Goal: Information Seeking & Learning: Learn about a topic

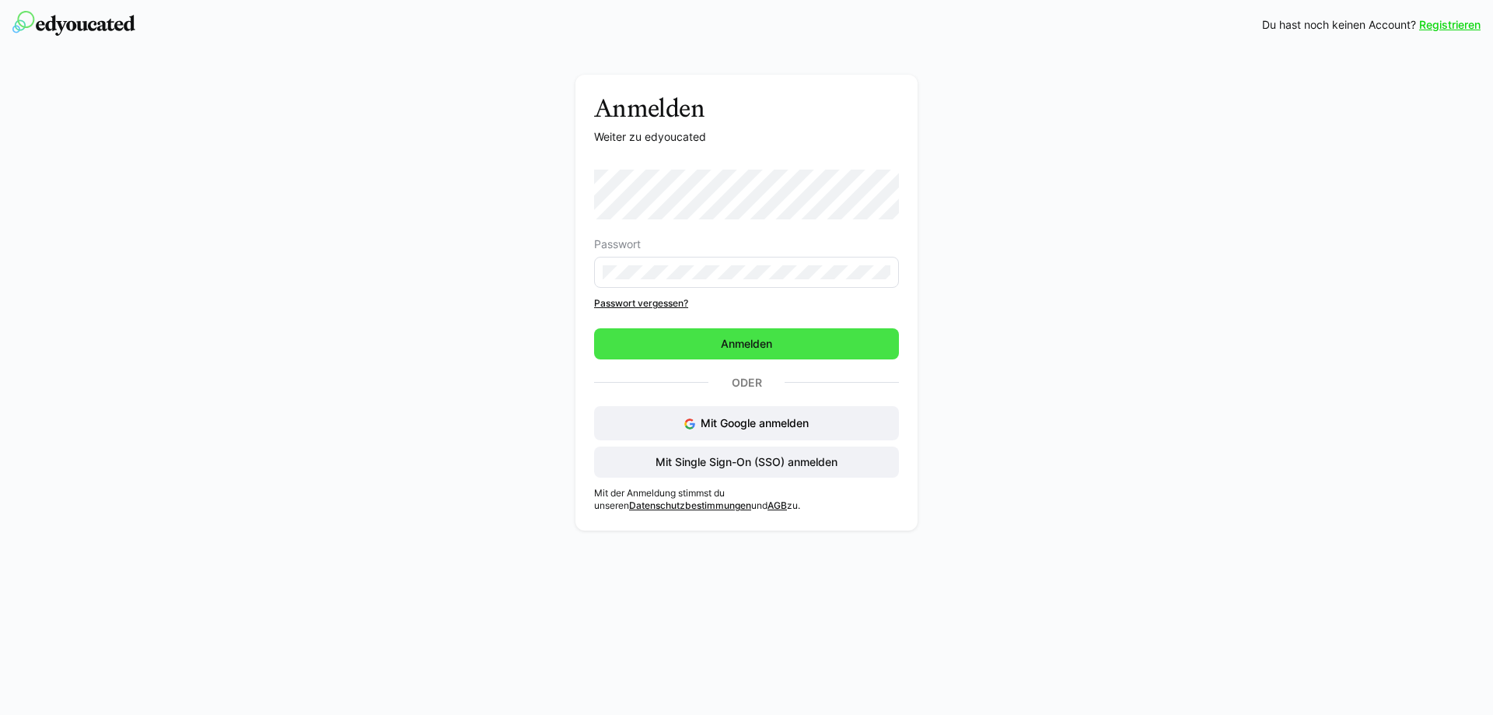
click at [738, 342] on span "Anmelden" at bounding box center [747, 344] width 56 height 16
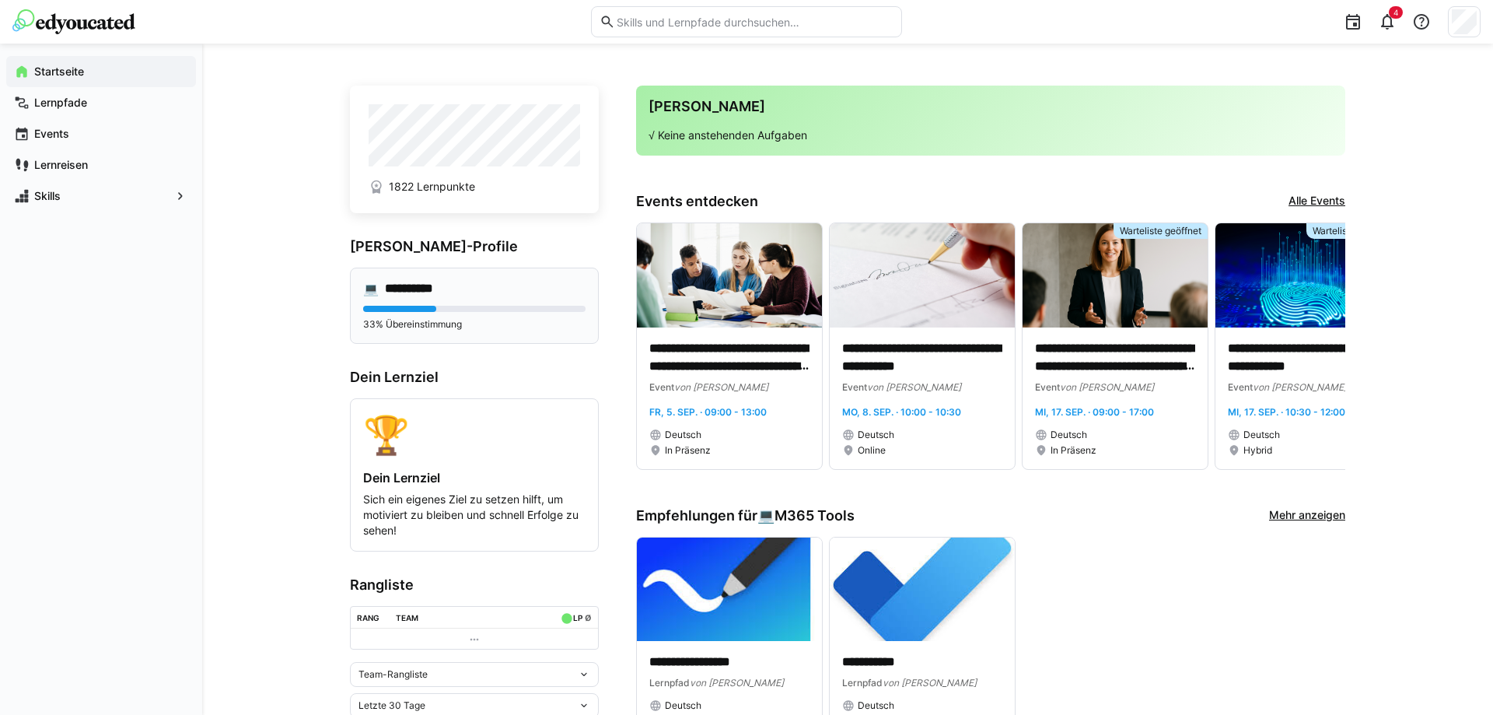
click at [419, 295] on h4 "**********" at bounding box center [420, 289] width 71 height 16
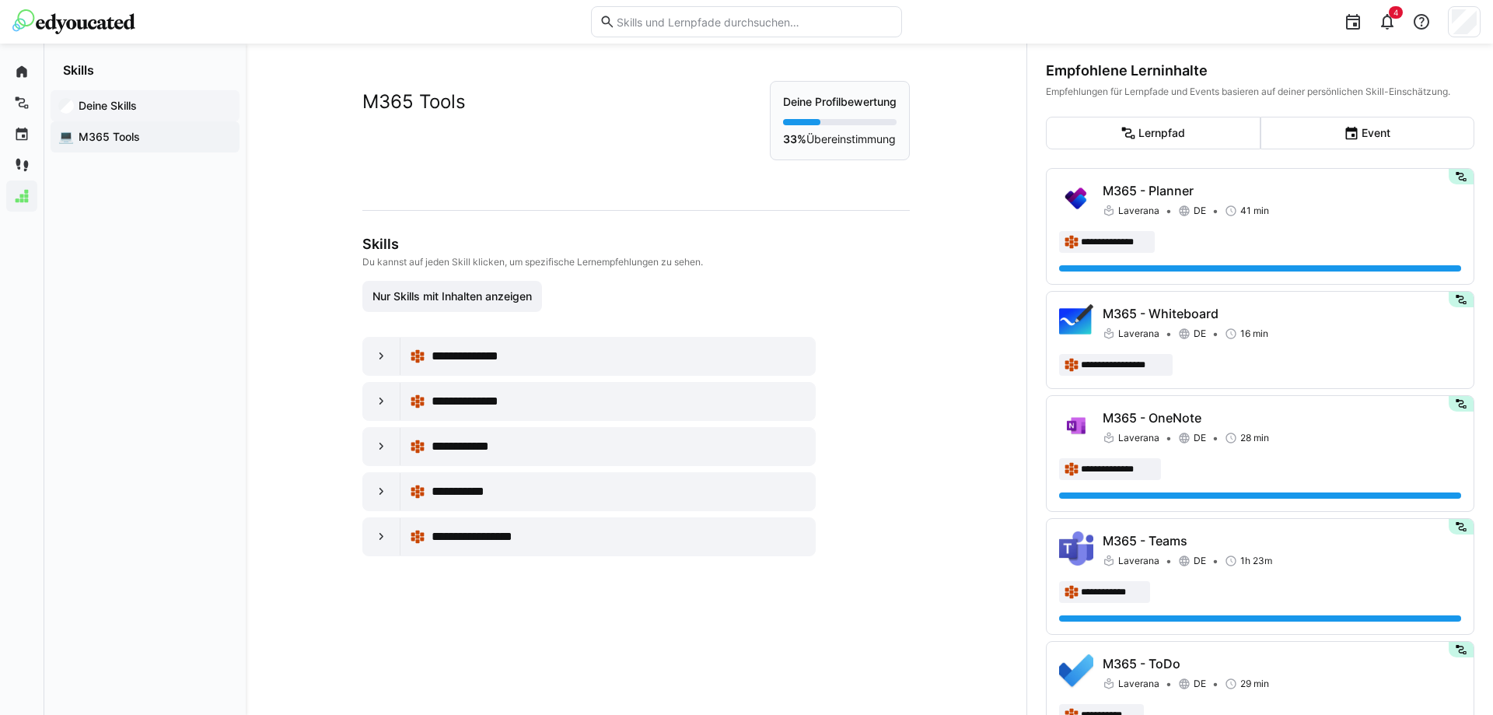
click at [0, 0] on app-navigation-label "Deine Skills" at bounding box center [0, 0] width 0 height 0
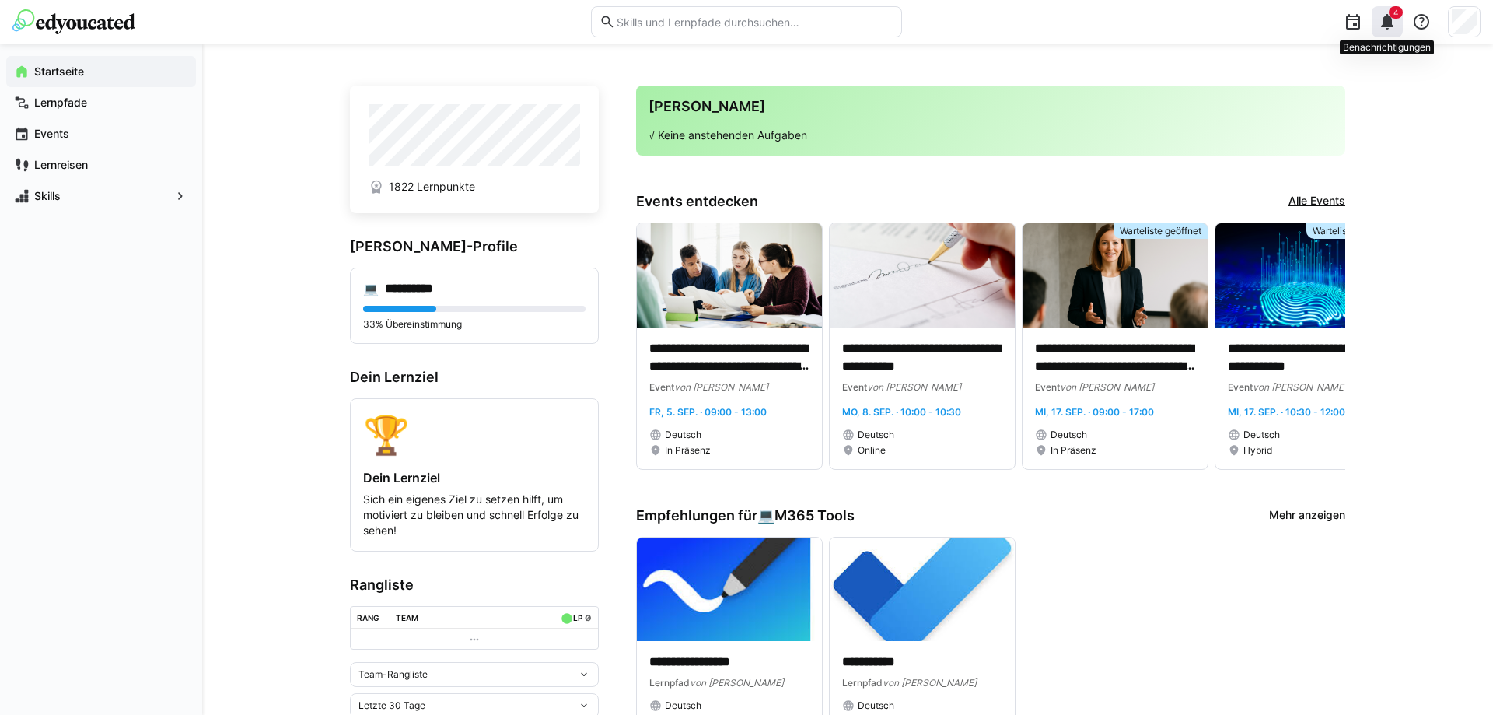
click at [1400, 13] on span "4" at bounding box center [1396, 12] width 14 height 12
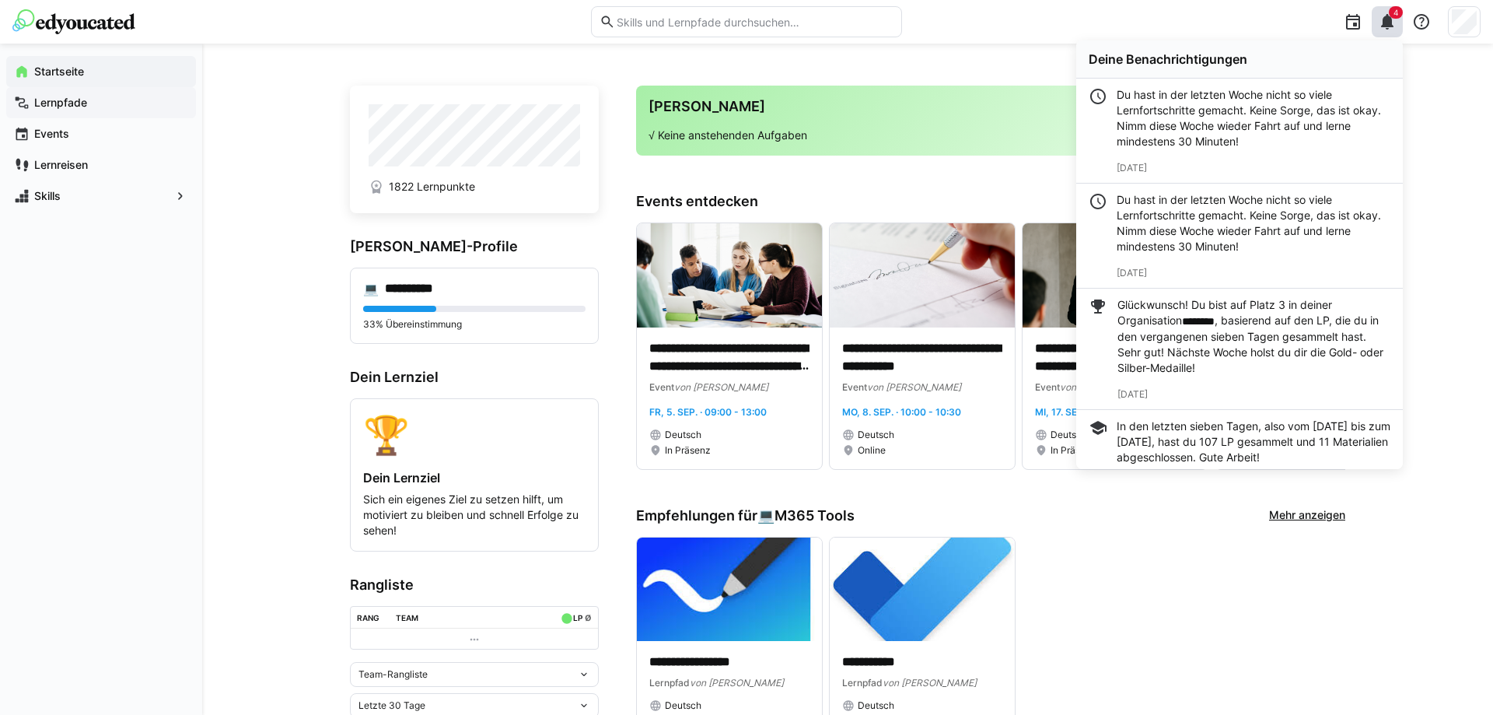
click at [0, 0] on app-navigation-label "Lernpfade" at bounding box center [0, 0] width 0 height 0
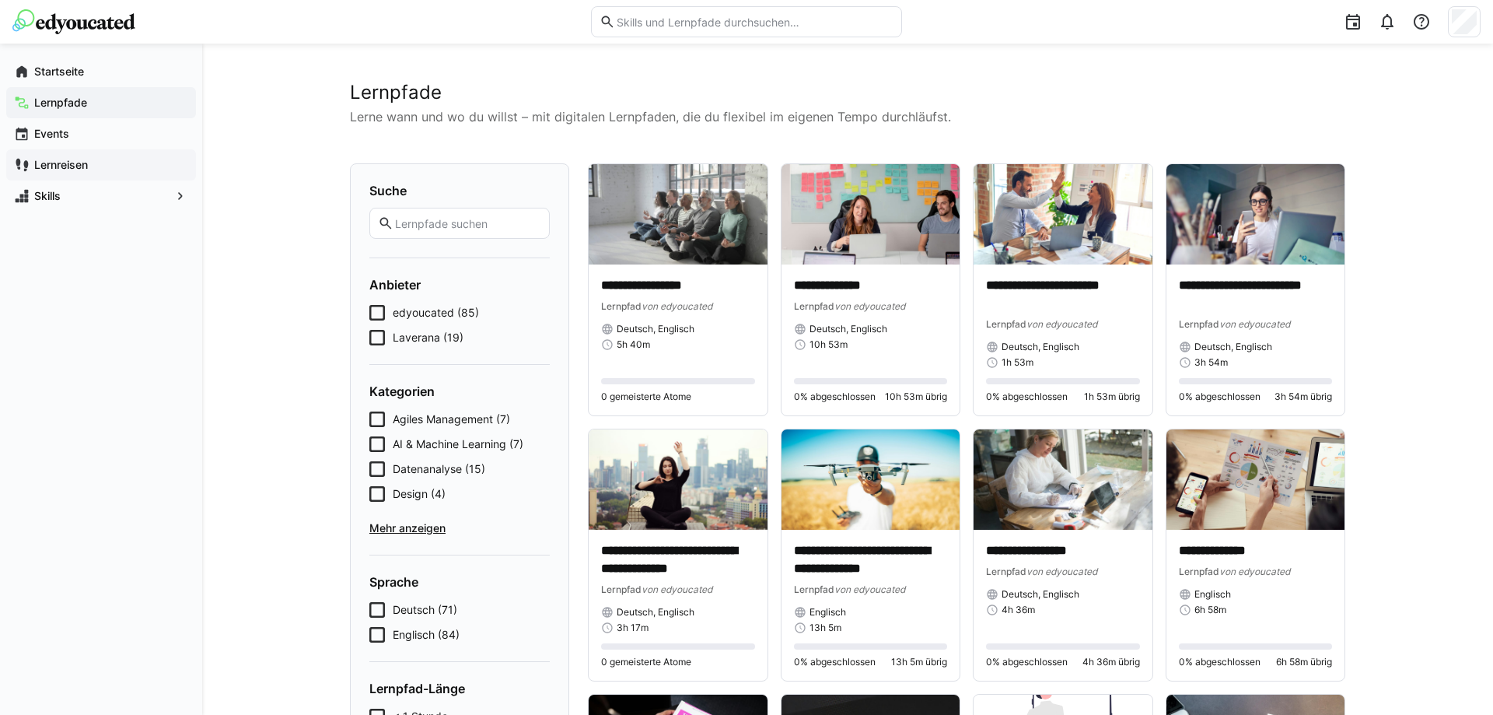
click at [79, 173] on div "Lernreisen" at bounding box center [101, 164] width 190 height 31
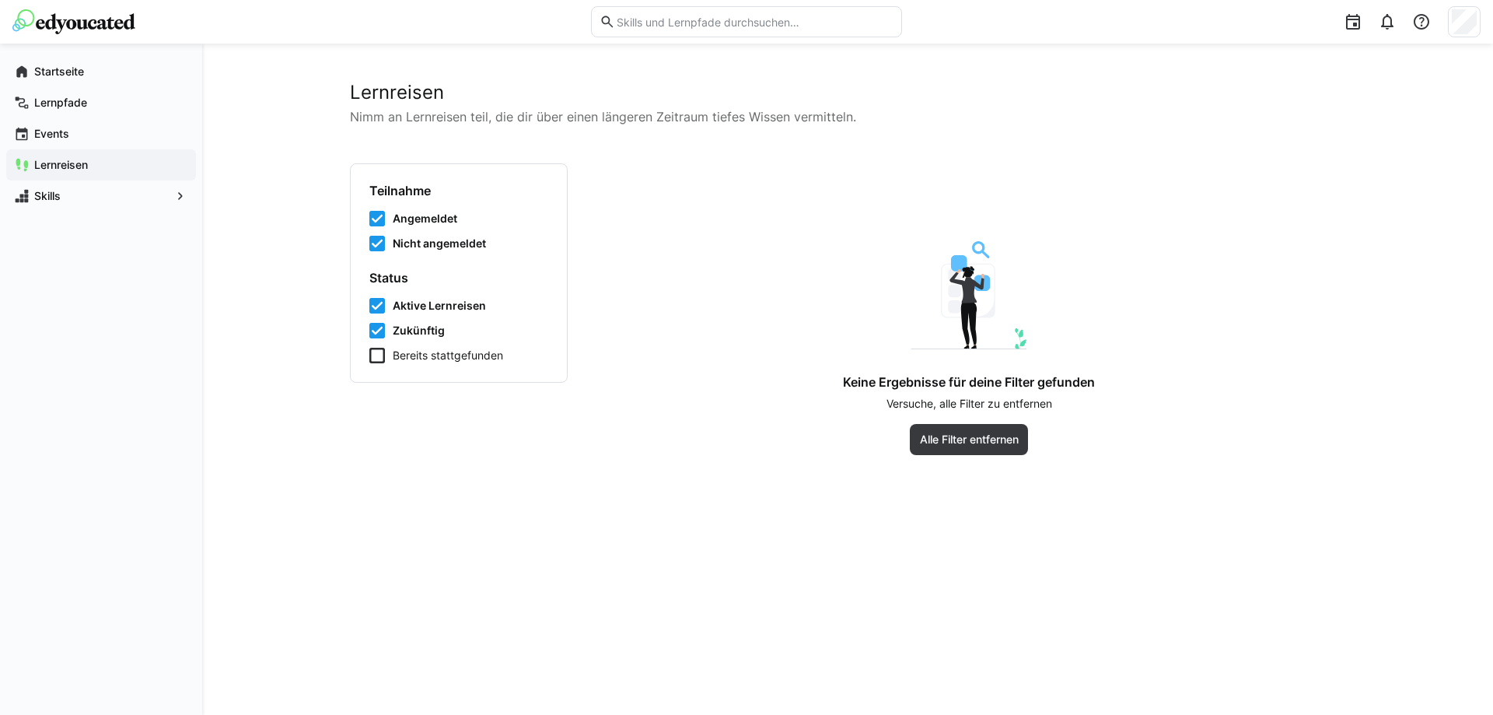
click at [0, 0] on app-navigation-label "Lernreisen" at bounding box center [0, 0] width 0 height 0
click at [65, 195] on span "Skills" at bounding box center [101, 196] width 138 height 16
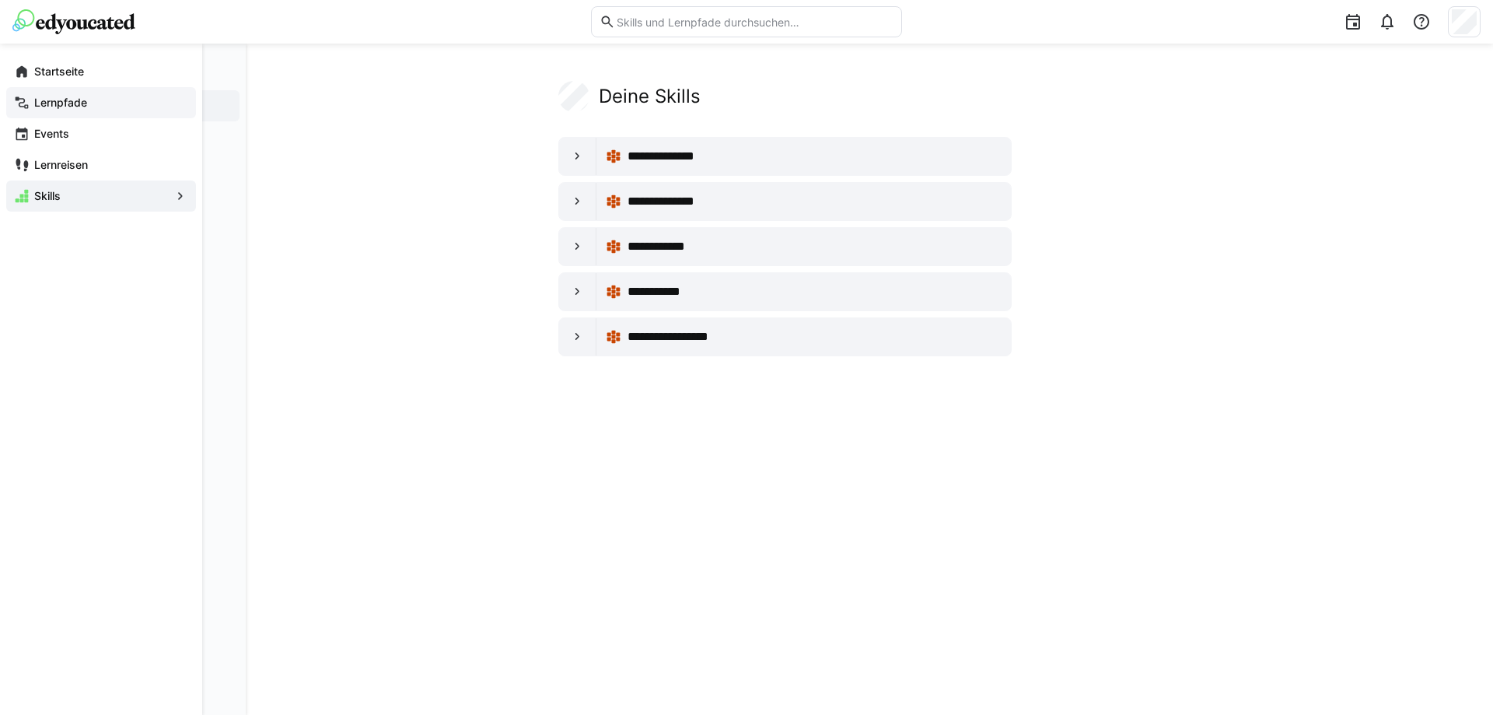
click at [0, 0] on app-navigation-label "Lernpfade" at bounding box center [0, 0] width 0 height 0
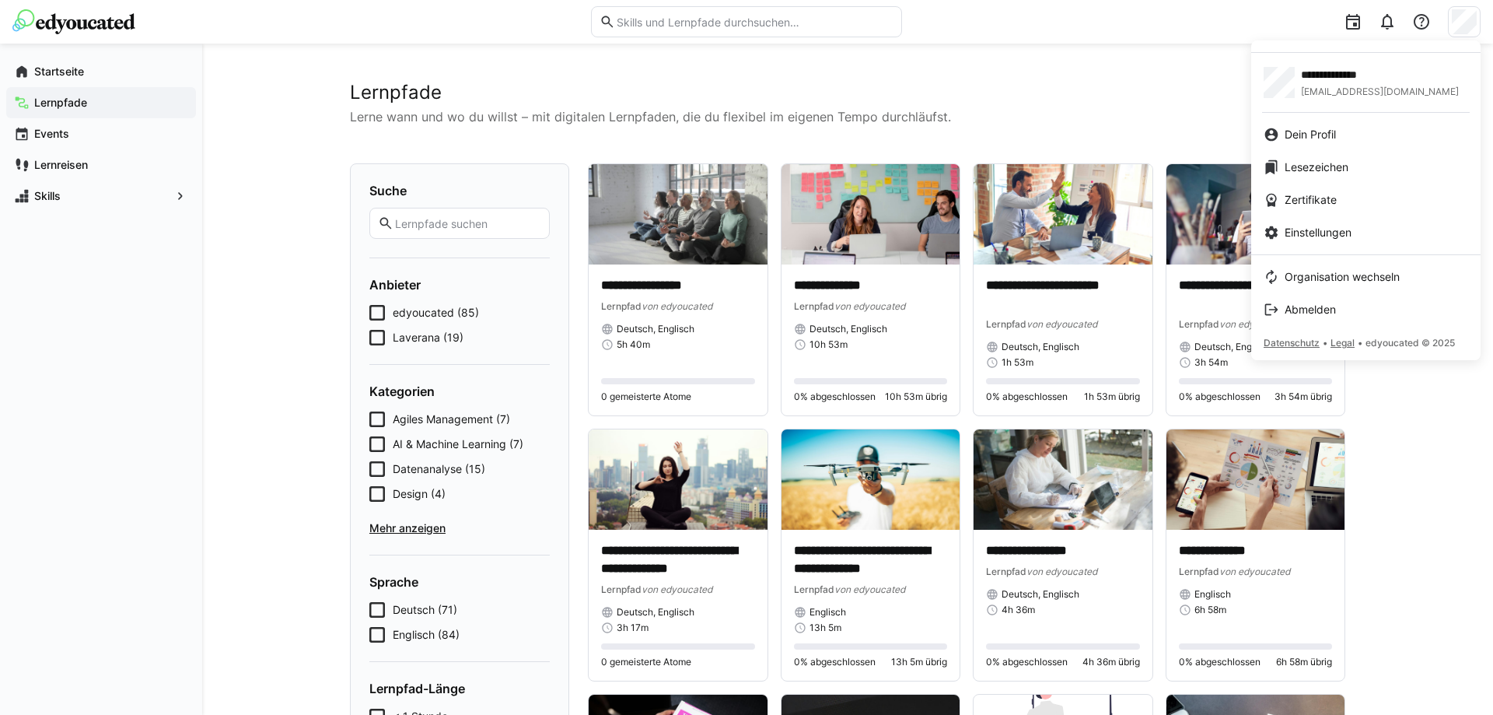
click at [275, 306] on div at bounding box center [746, 357] width 1493 height 715
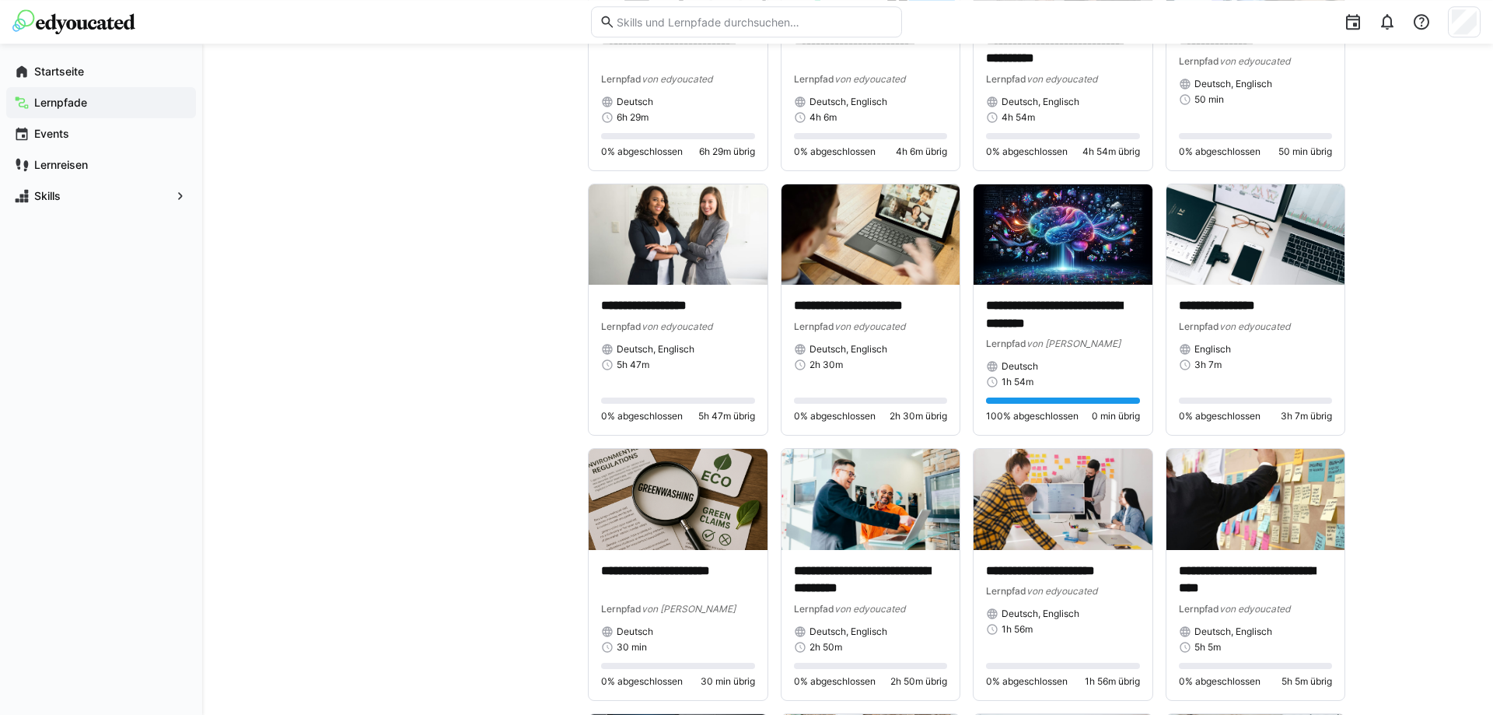
scroll to position [1534, 0]
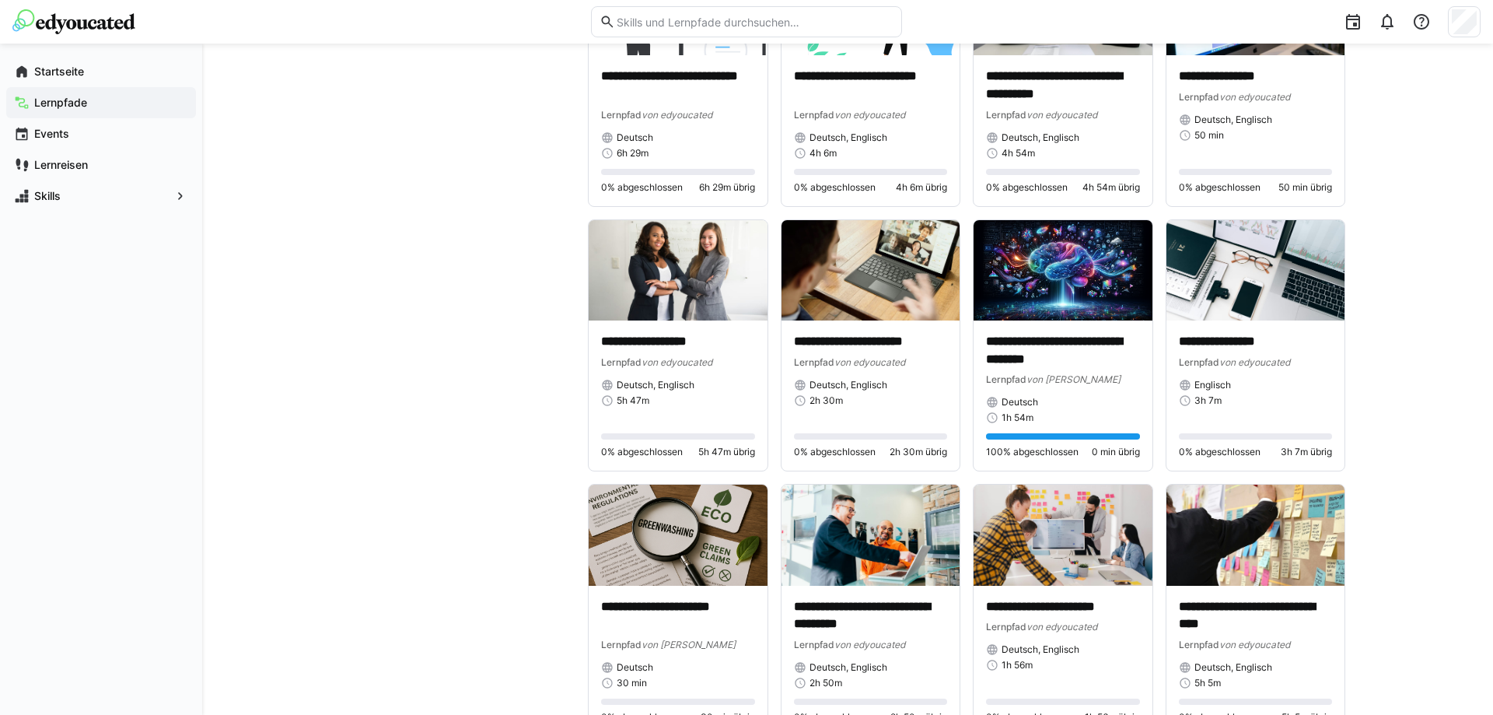
click at [781, 17] on input "text" at bounding box center [754, 22] width 278 height 14
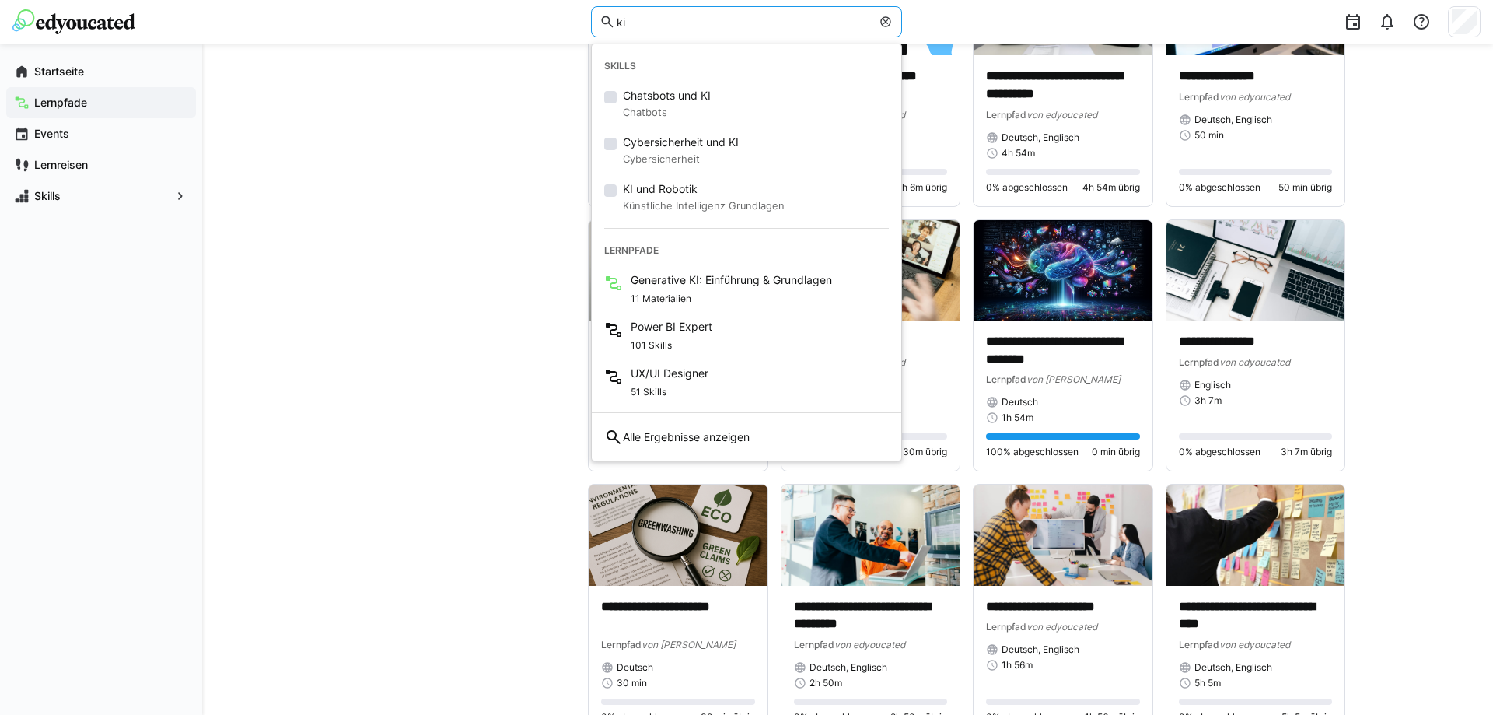
type input "ki"
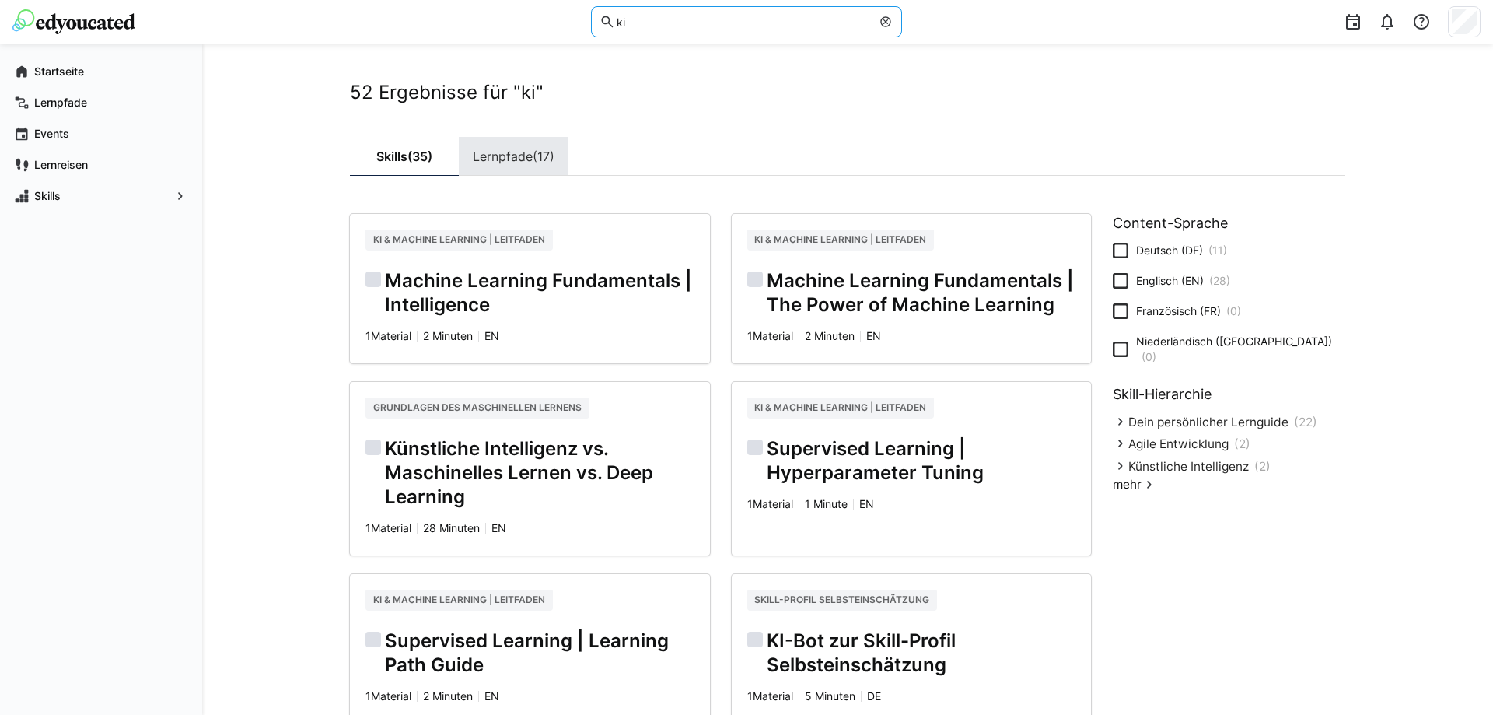
click at [504, 157] on link "Lernpfade (17)" at bounding box center [513, 156] width 109 height 39
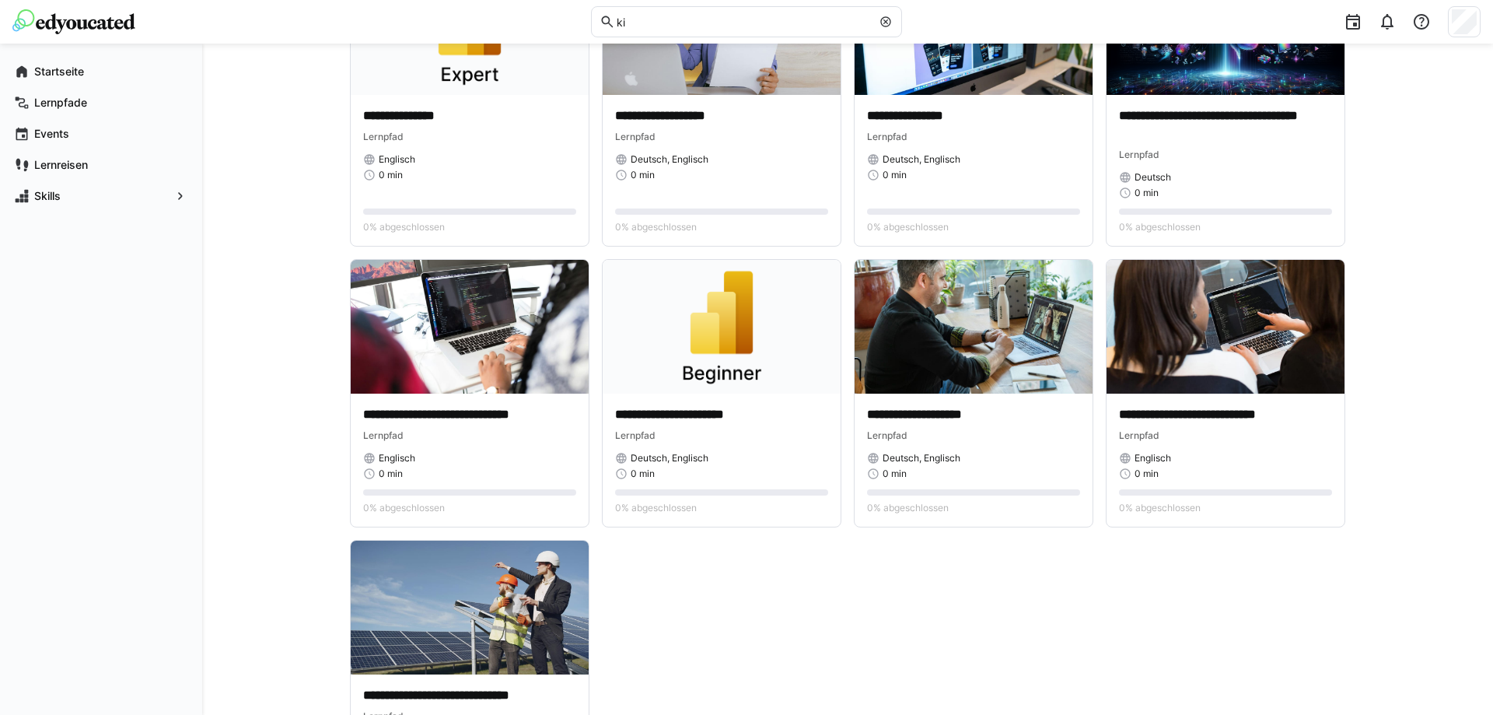
scroll to position [873, 0]
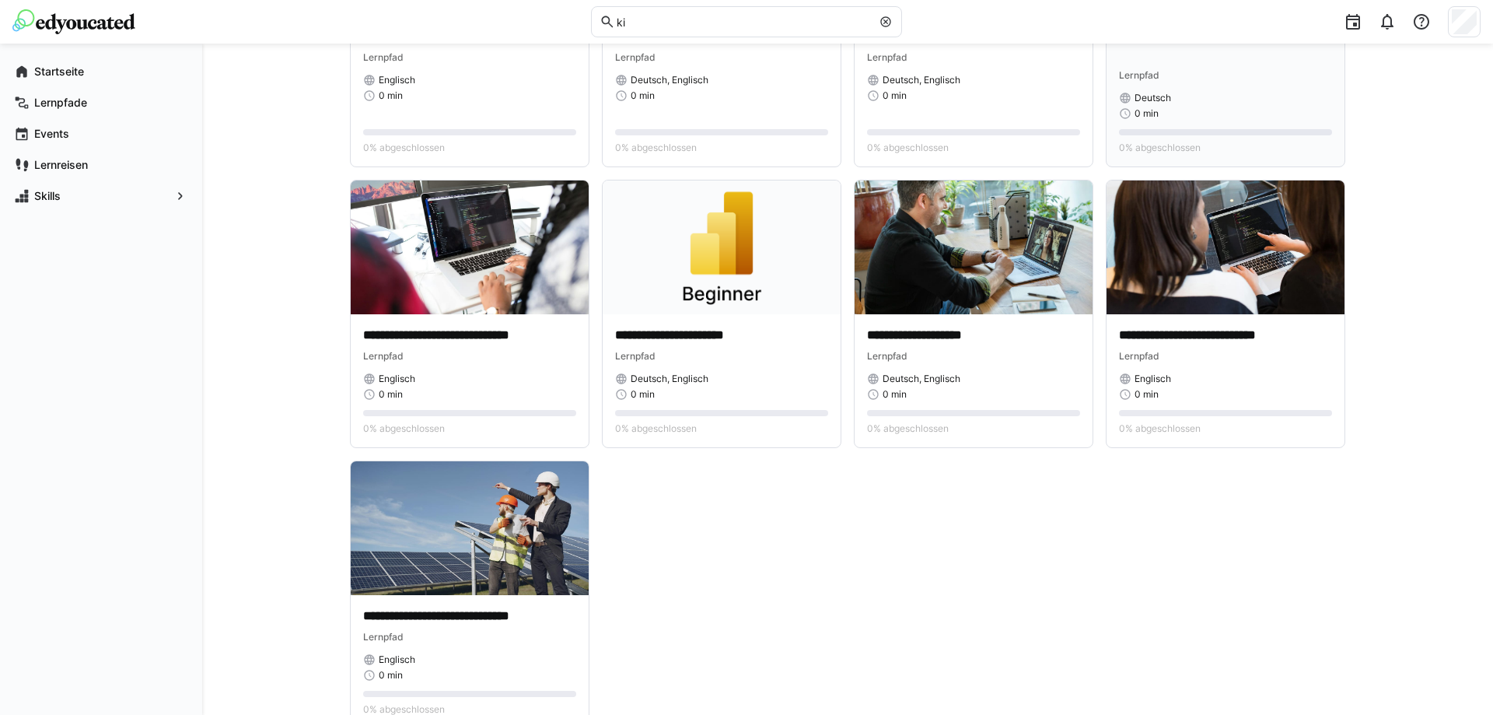
click at [1175, 67] on div "Lernpfad" at bounding box center [1225, 75] width 213 height 16
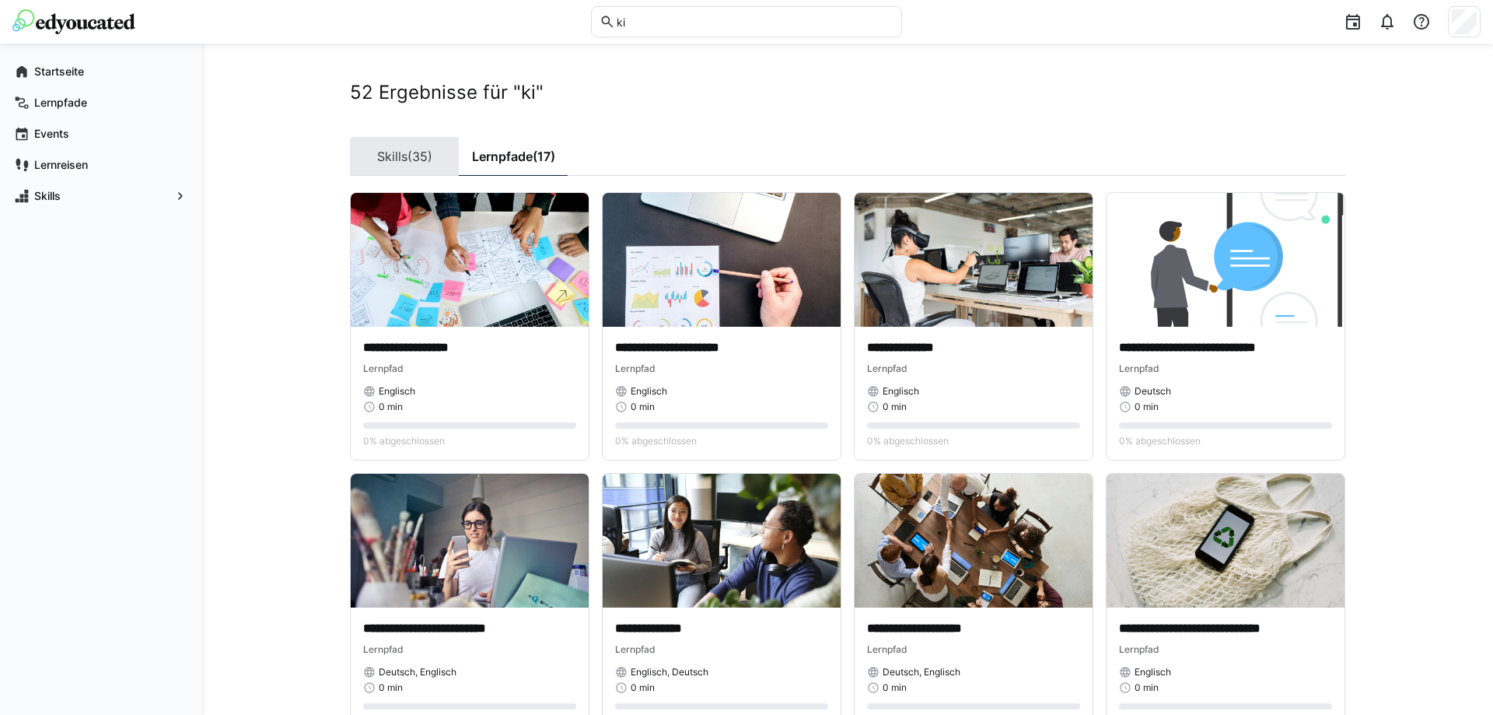
click at [386, 152] on link "Skills (35)" at bounding box center [404, 156] width 109 height 39
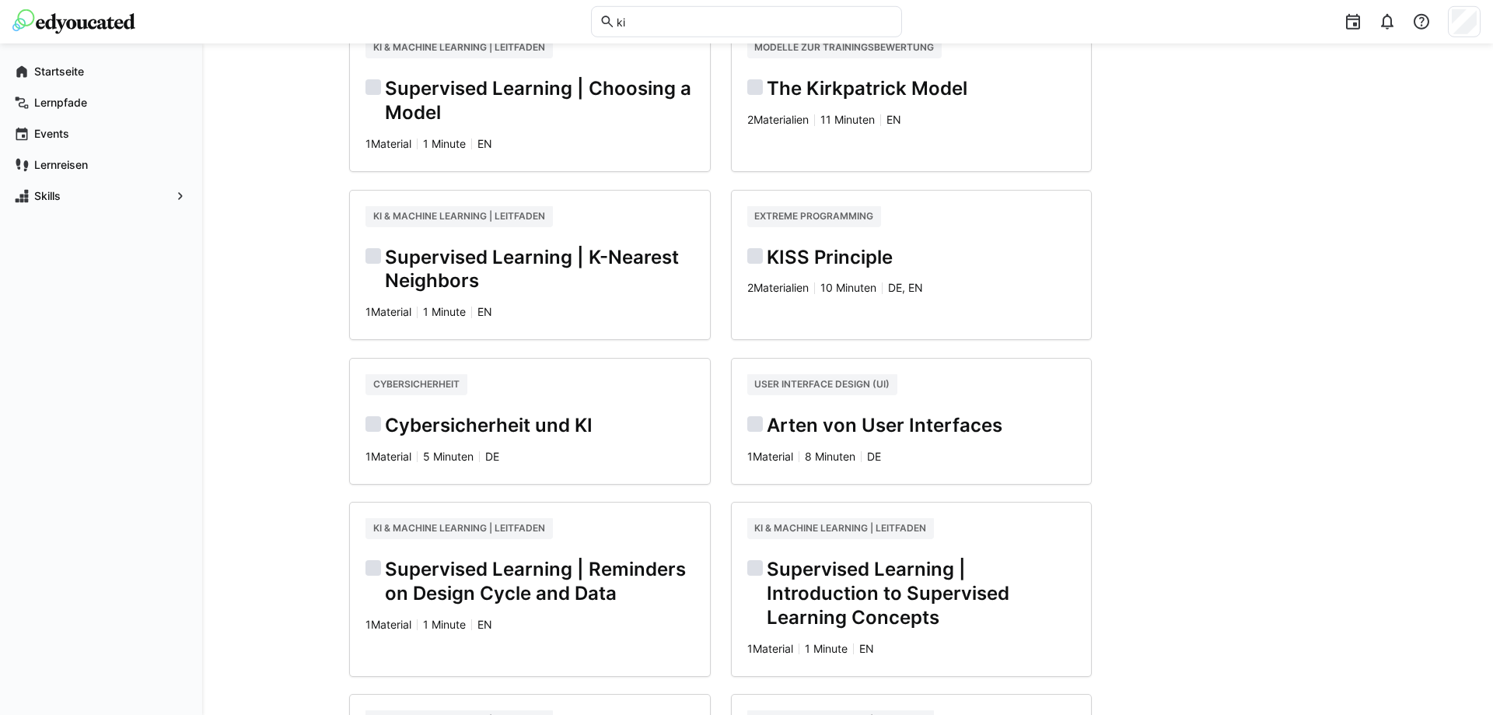
scroll to position [873, 0]
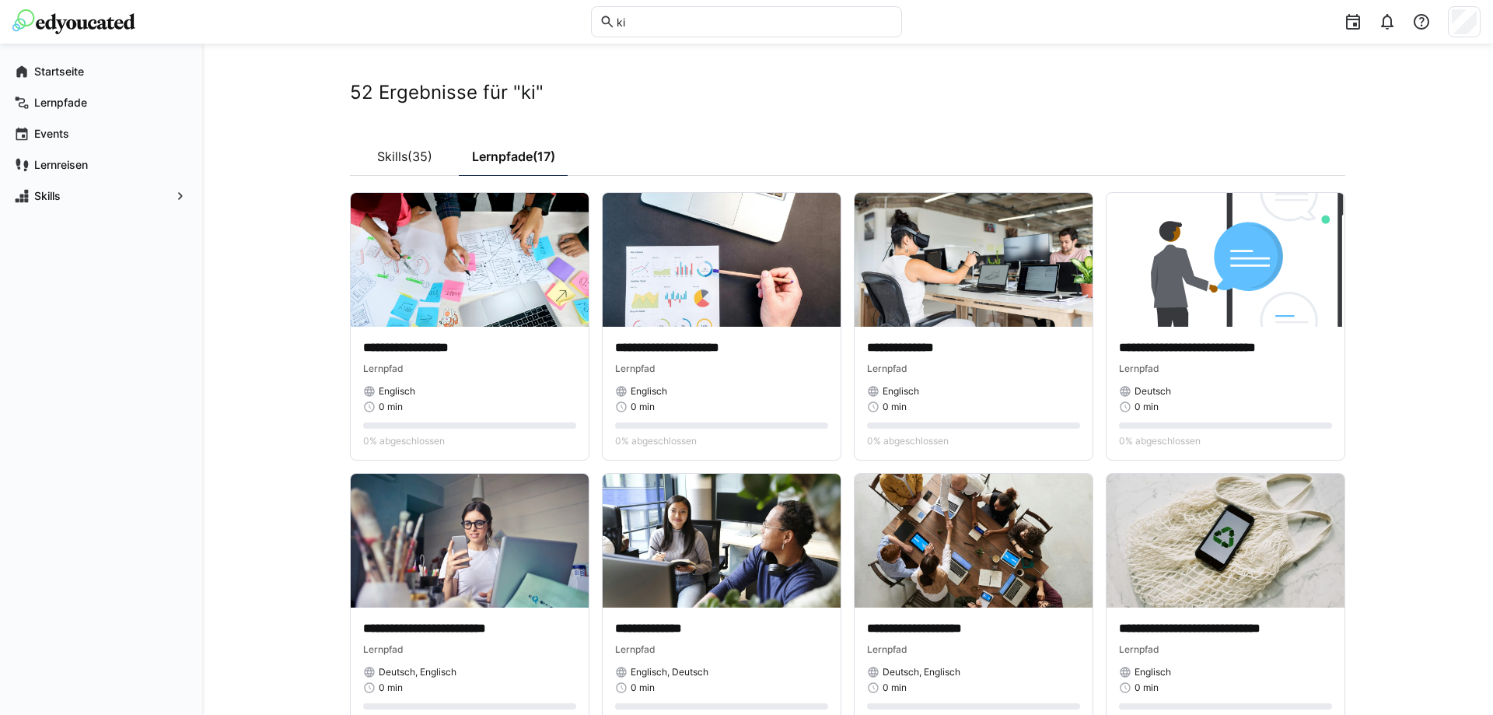
click at [701, 28] on input "ki" at bounding box center [754, 22] width 278 height 14
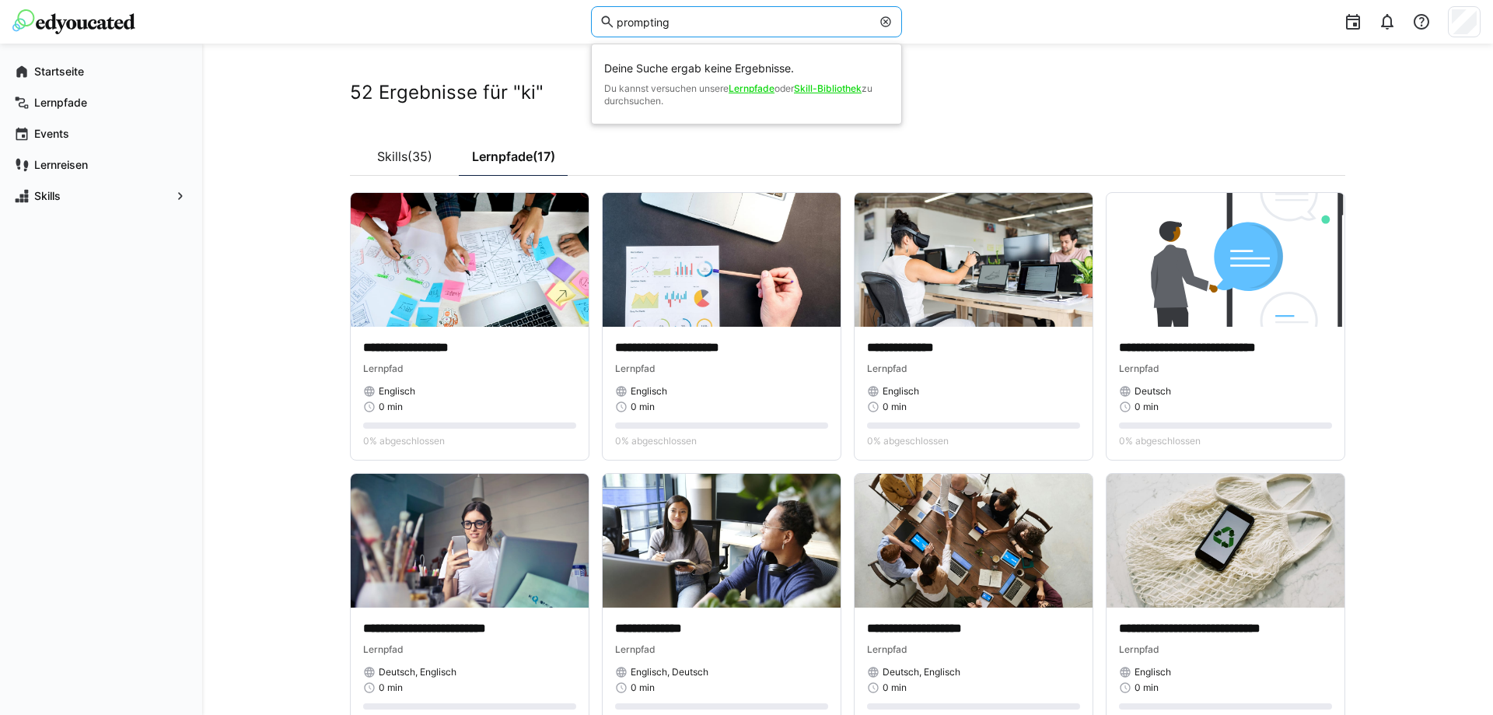
type input "prompting"
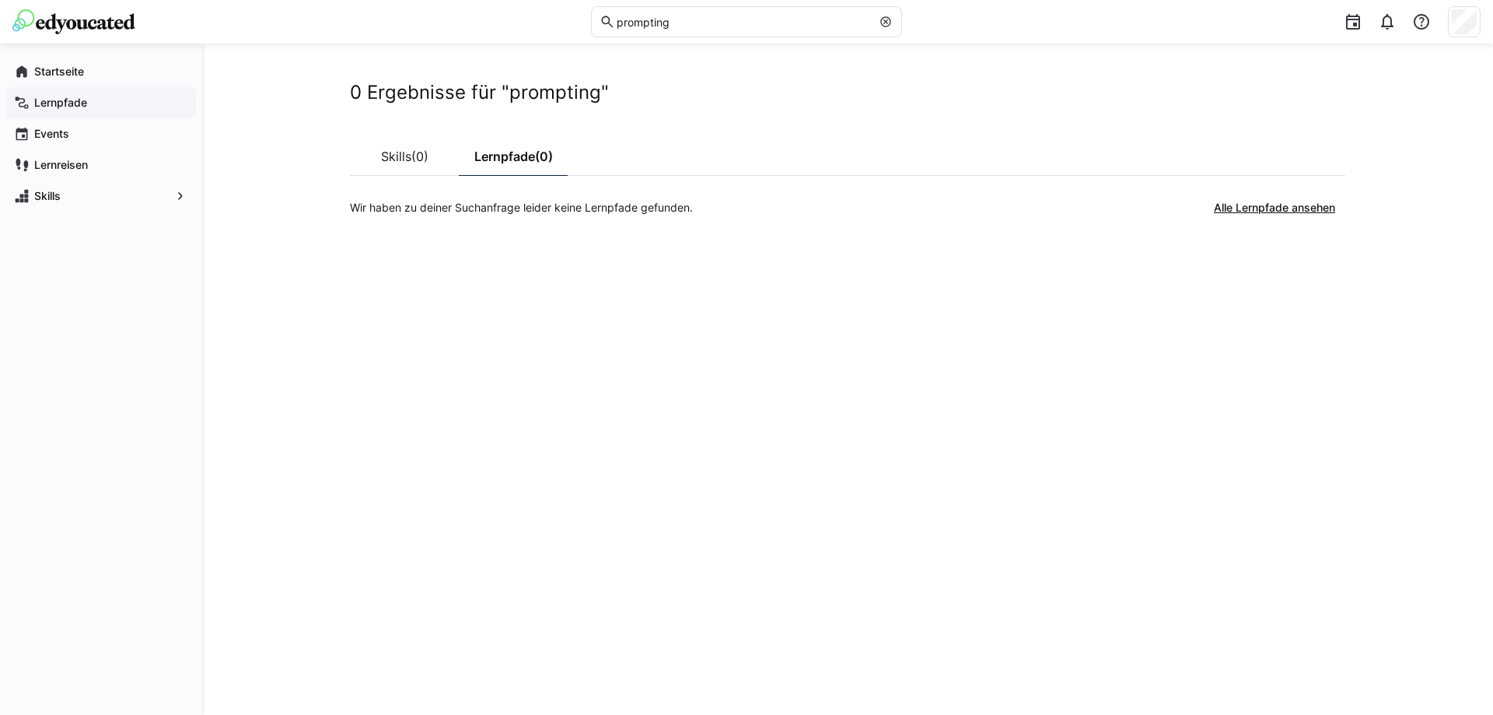
click at [75, 93] on div "Lernpfade" at bounding box center [101, 102] width 190 height 31
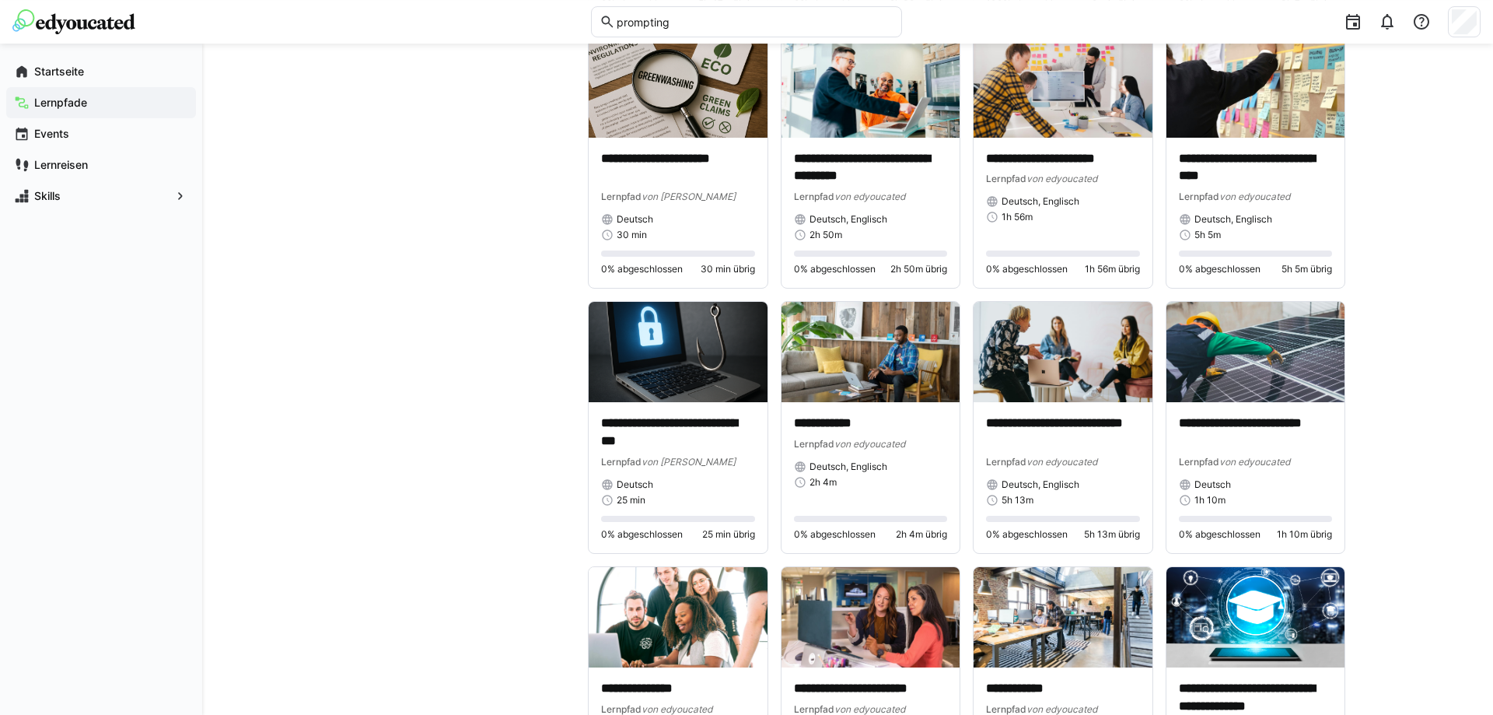
scroll to position [1983, 0]
click at [618, 153] on p "**********" at bounding box center [678, 167] width 154 height 36
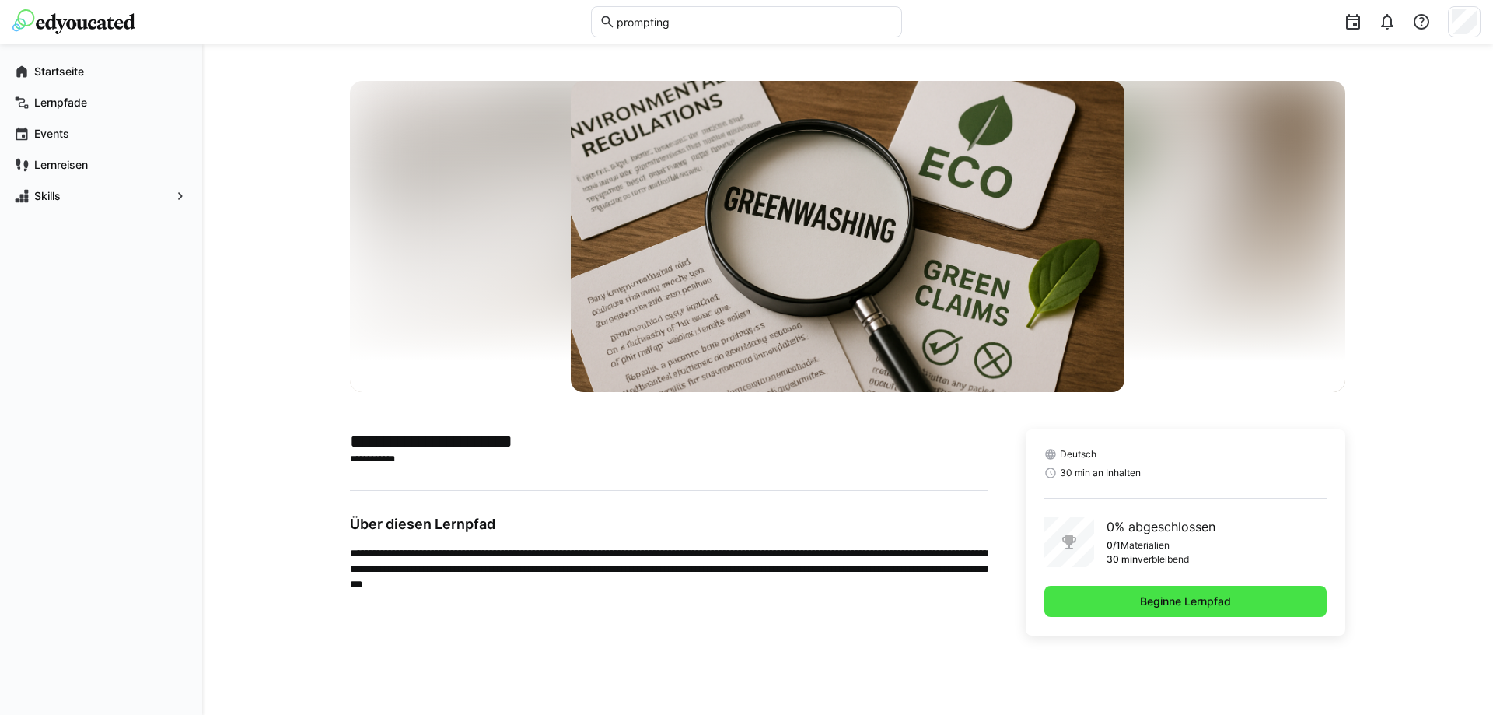
click at [1191, 605] on span "Beginne Lernpfad" at bounding box center [1186, 601] width 96 height 16
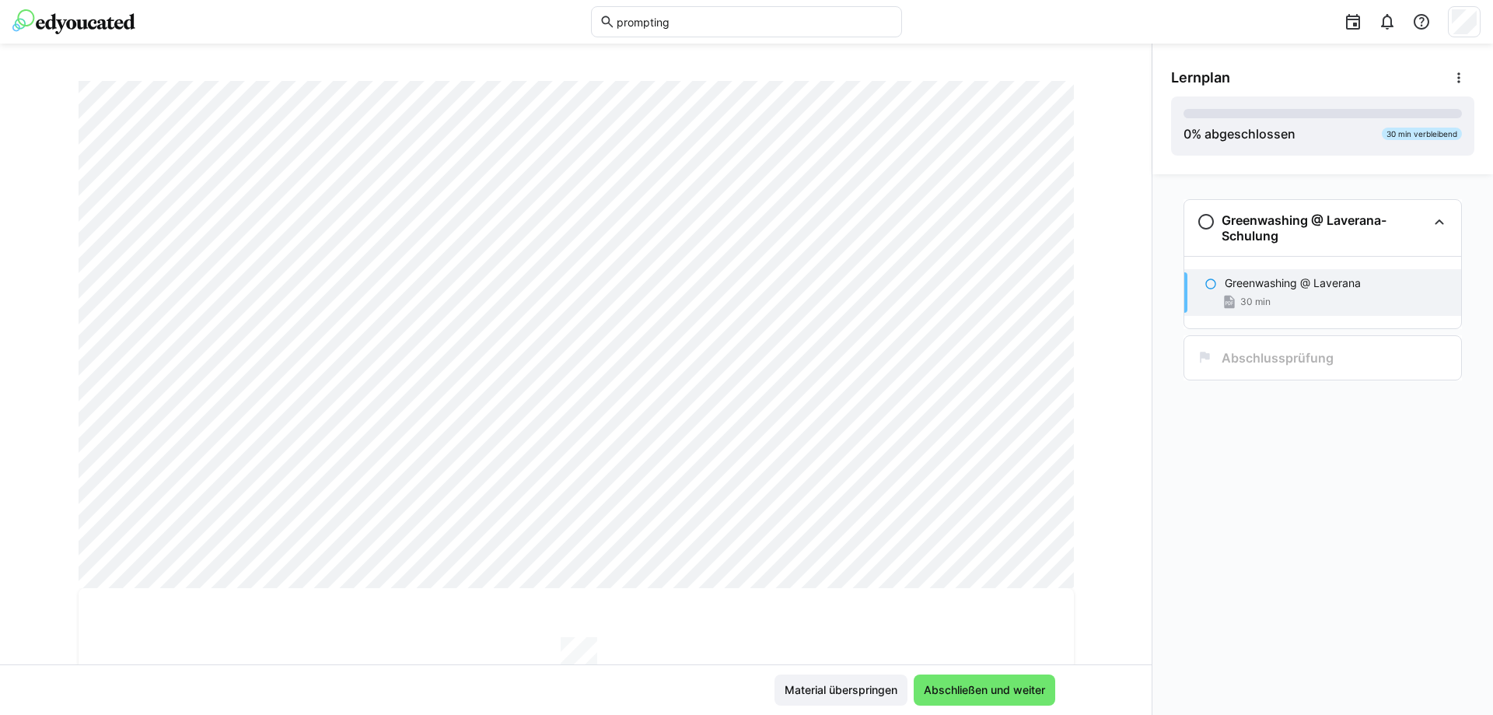
scroll to position [372, 0]
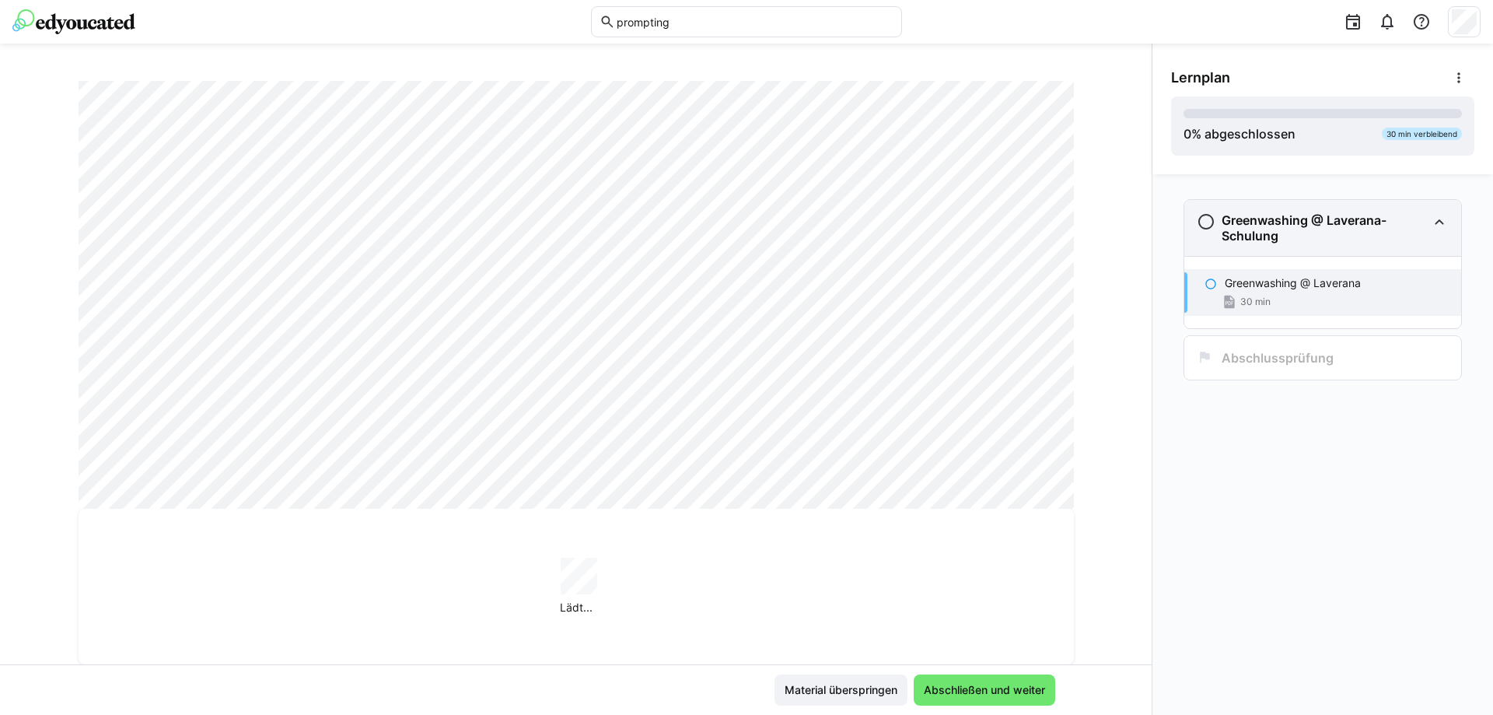
click at [1275, 229] on h3 "Greenwashing @ Laverana-Schulung" at bounding box center [1324, 227] width 205 height 31
click at [1281, 285] on p "Greenwashing @ Laverana" at bounding box center [1293, 283] width 136 height 16
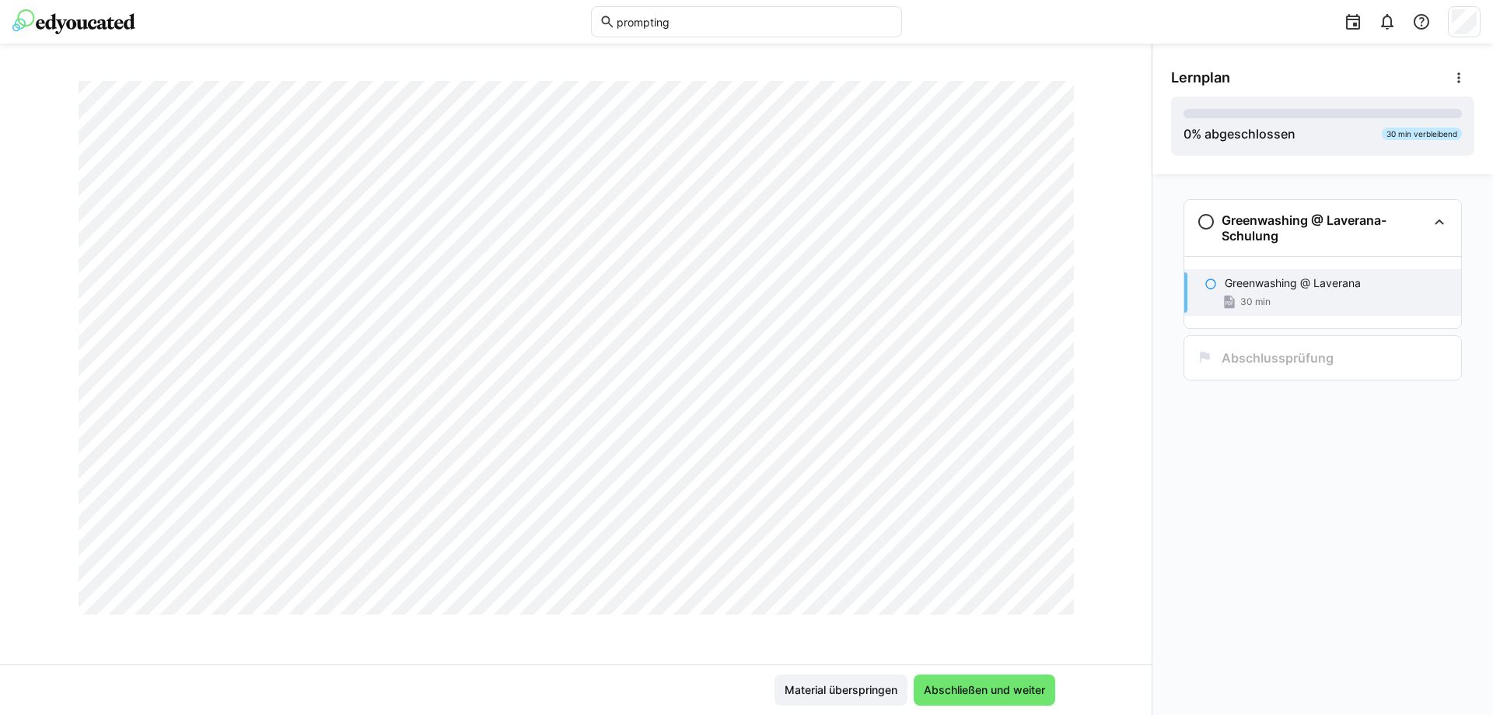
scroll to position [26183, 0]
click at [991, 684] on span "Abschließen und weiter" at bounding box center [985, 690] width 126 height 16
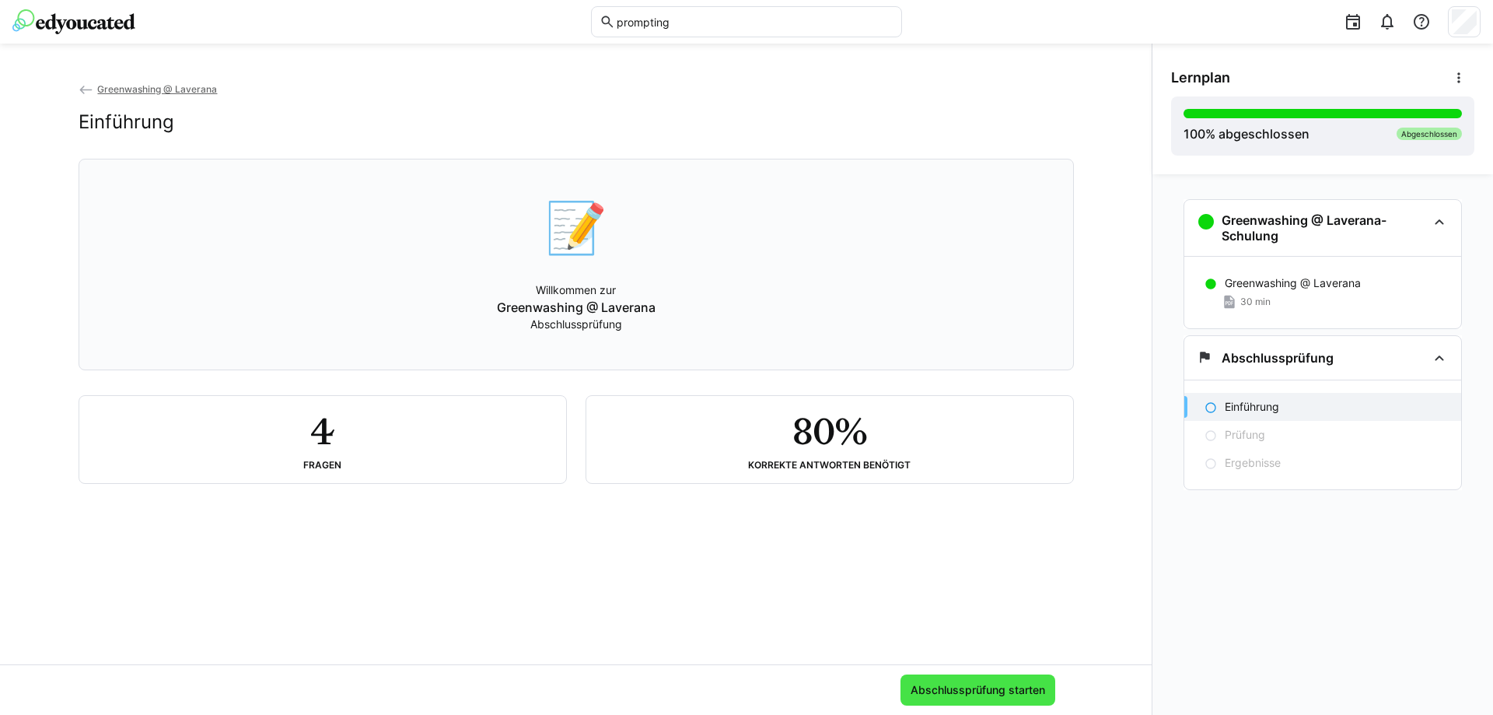
click at [977, 688] on span "Abschlussprüfung starten" at bounding box center [977, 690] width 139 height 16
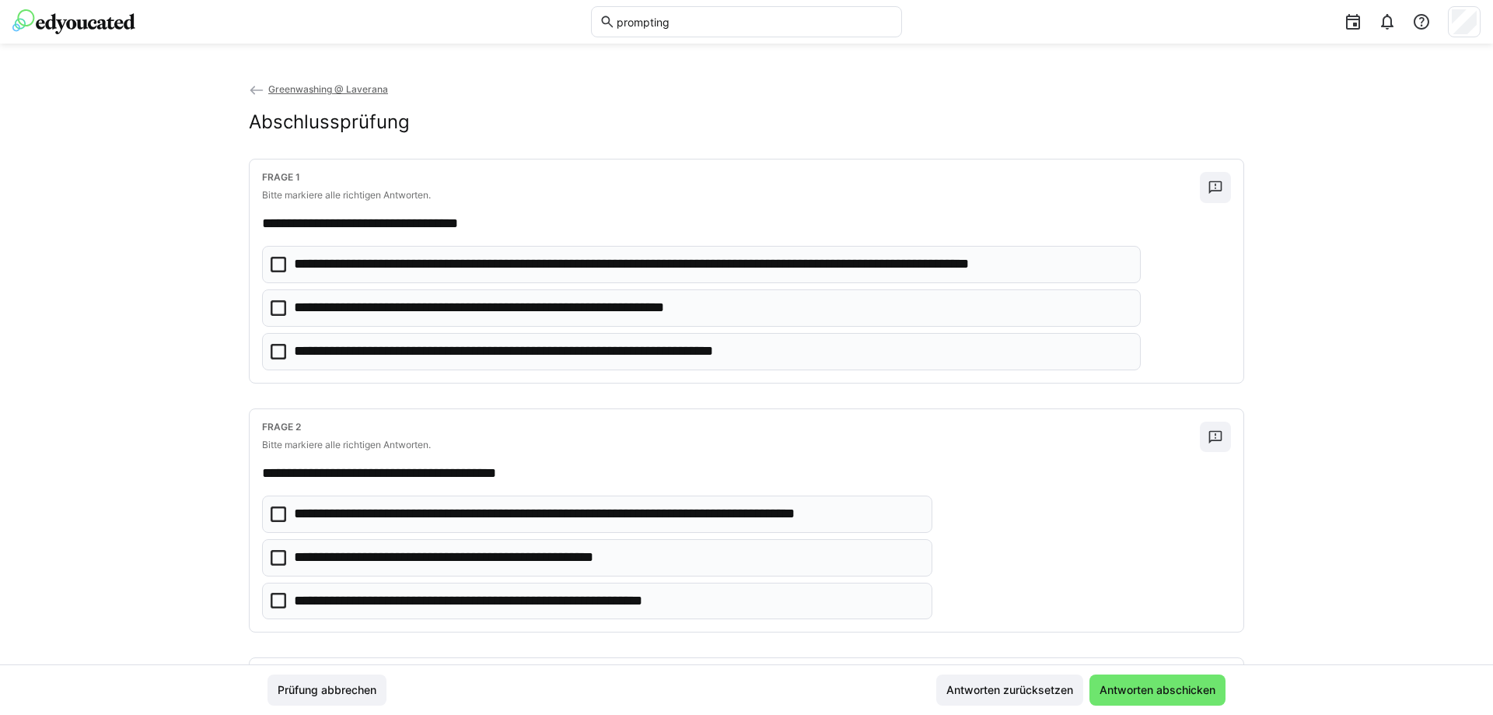
click at [282, 256] on eds-checkbox "**********" at bounding box center [701, 264] width 879 height 37
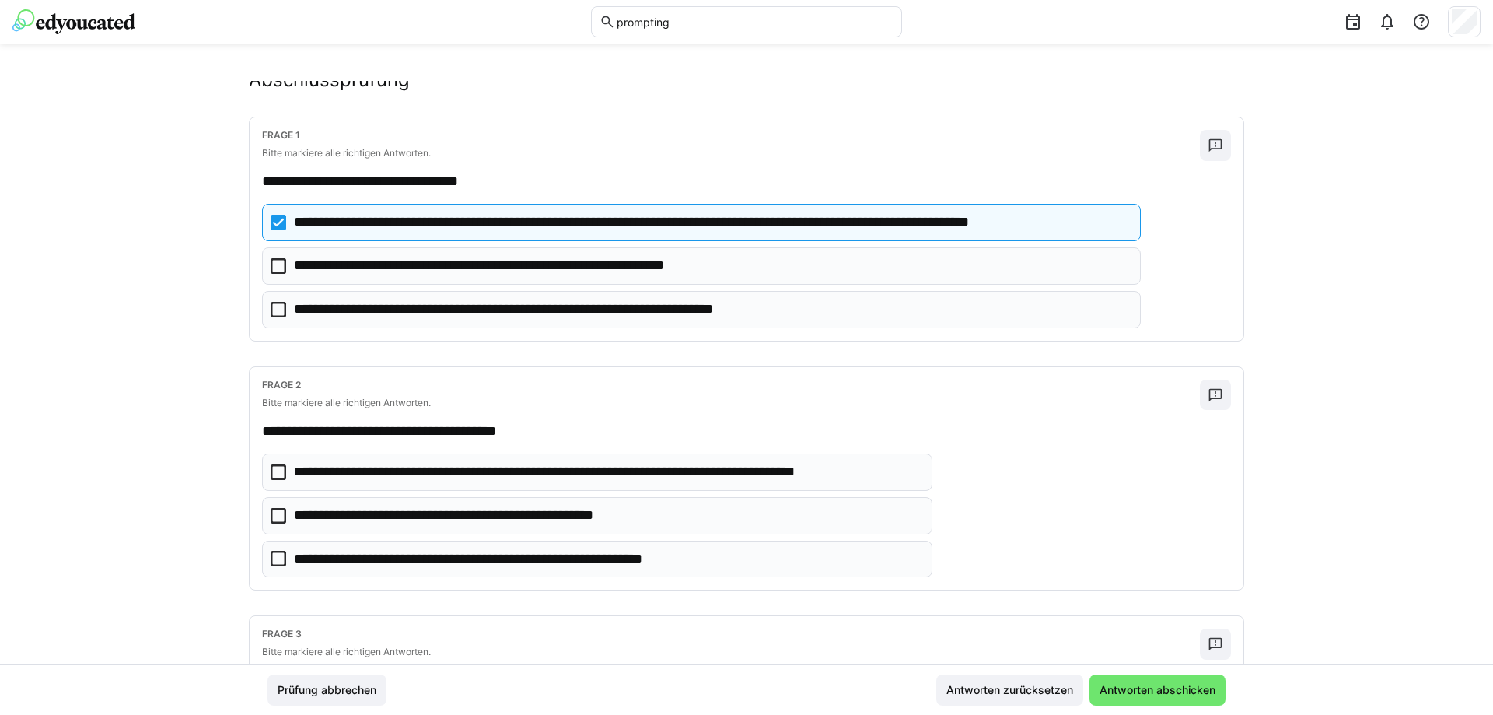
scroll to position [79, 0]
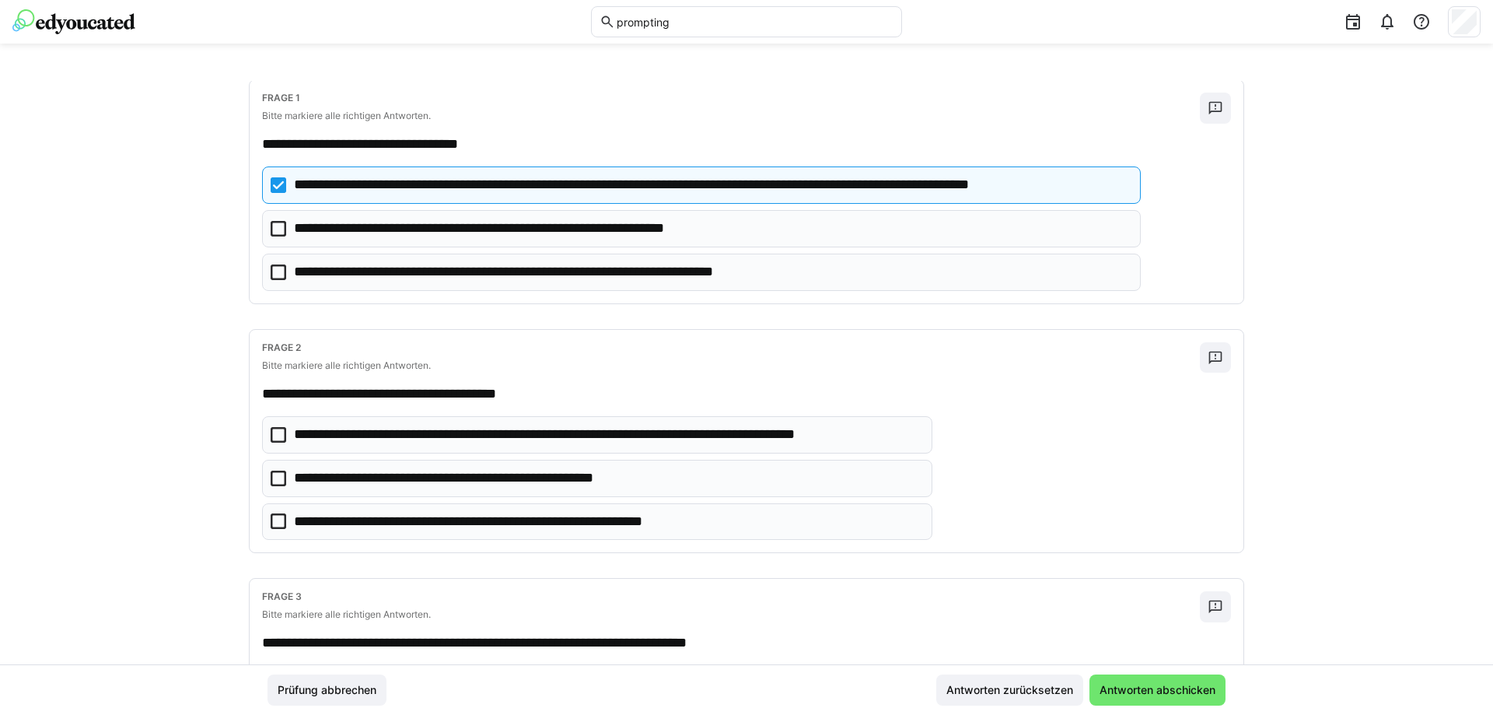
click at [280, 435] on icon at bounding box center [279, 435] width 16 height 16
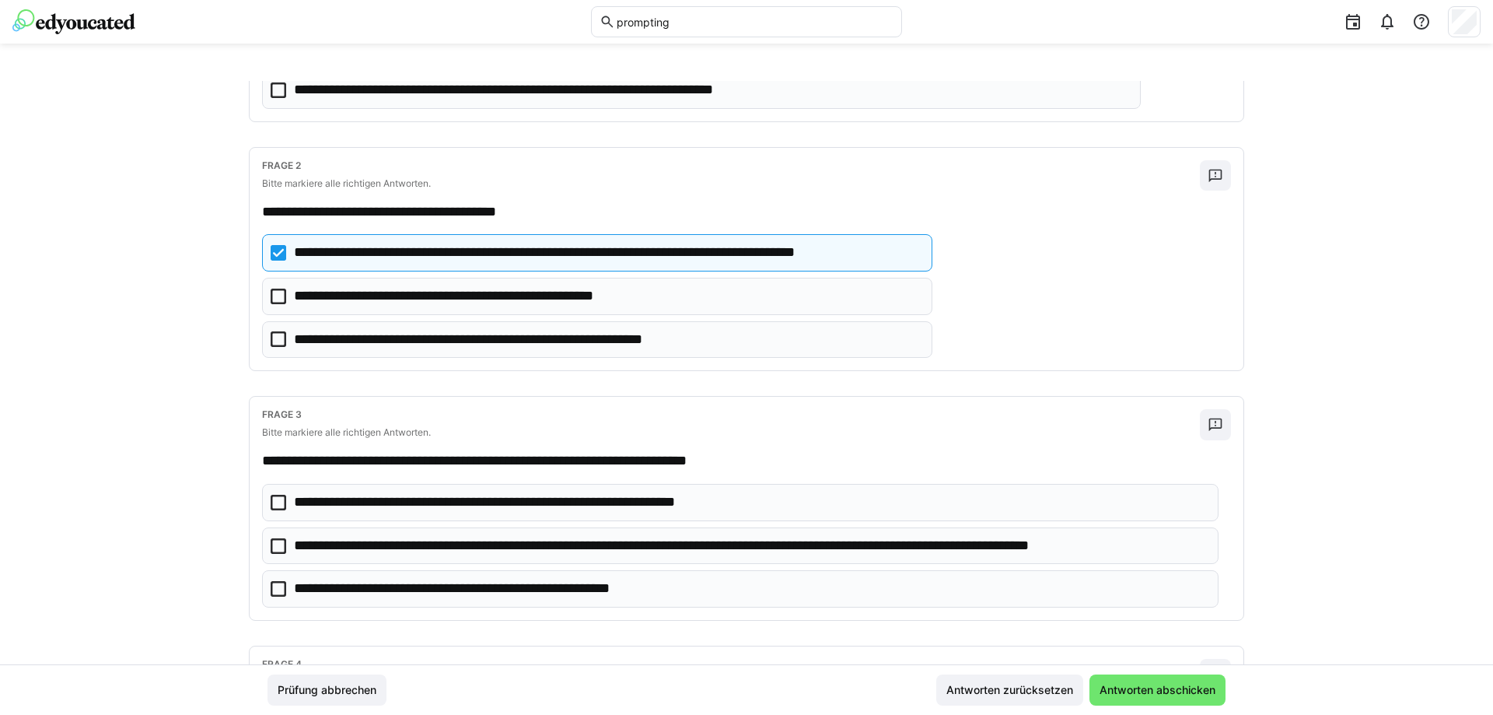
scroll to position [397, 0]
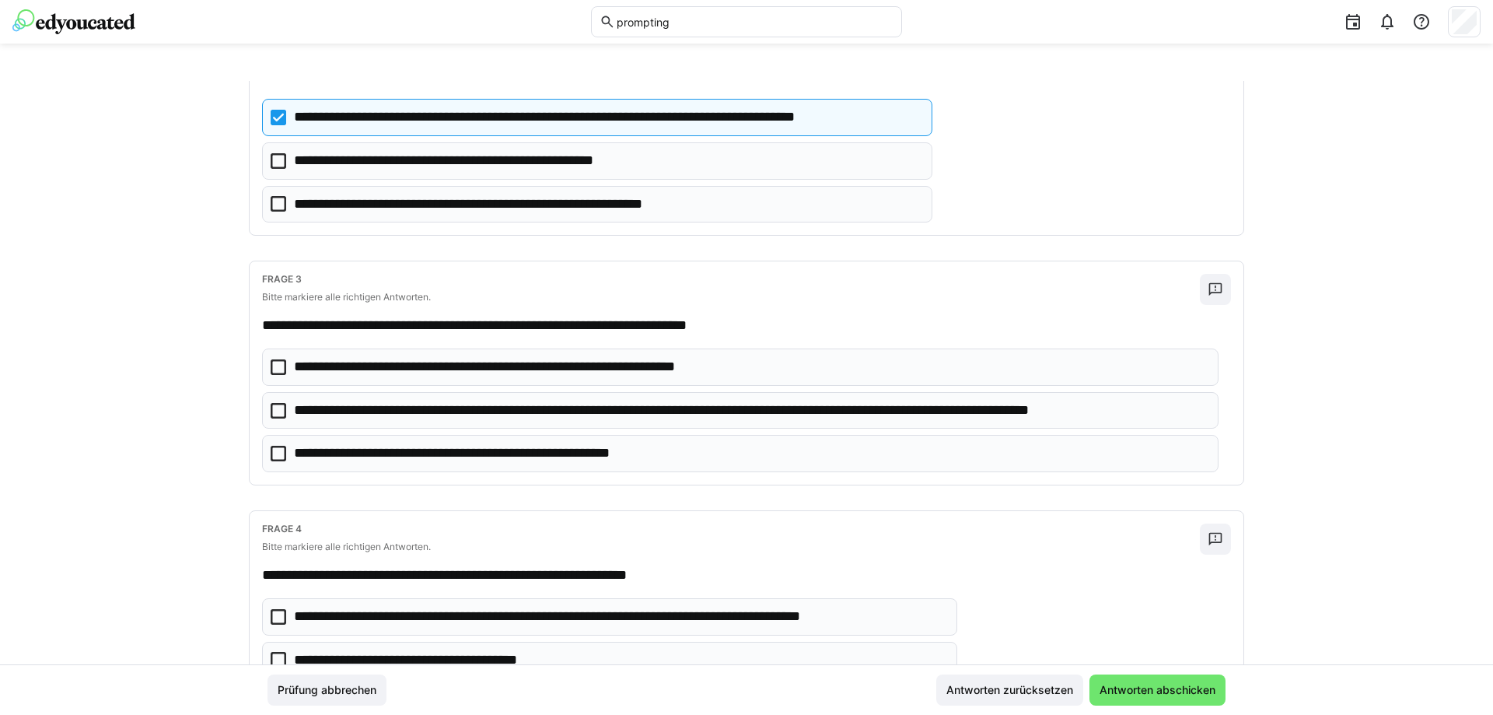
click at [275, 414] on icon at bounding box center [279, 411] width 16 height 16
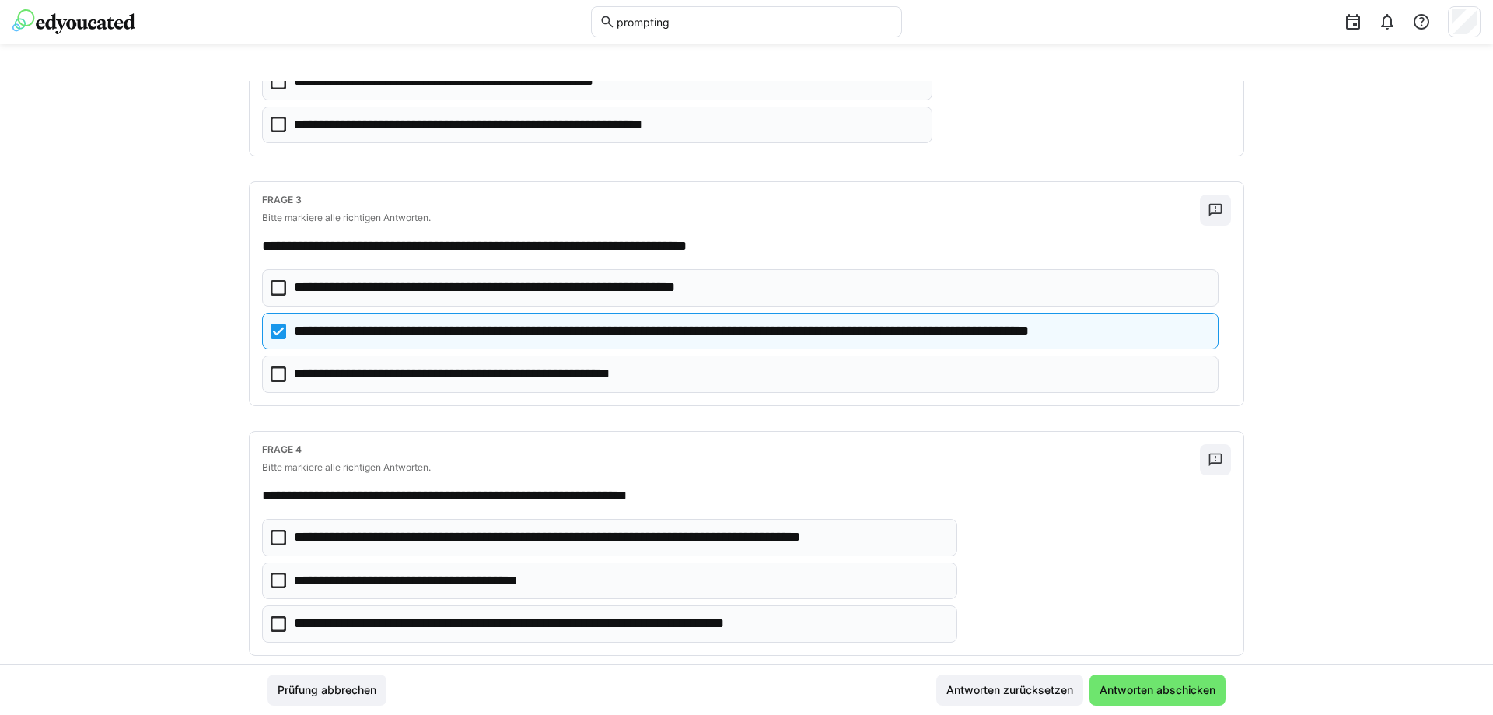
scroll to position [505, 0]
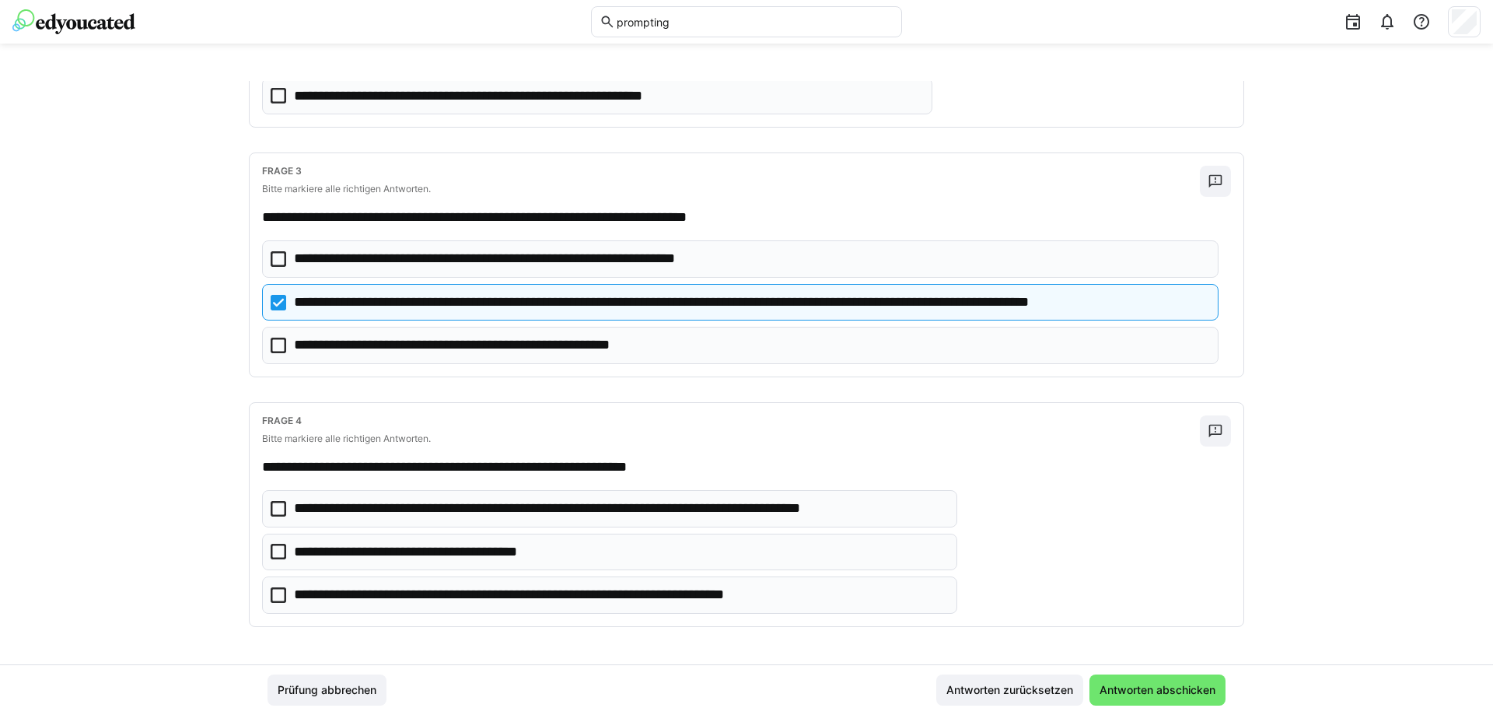
click at [282, 500] on eds-checkbox "**********" at bounding box center [609, 508] width 695 height 37
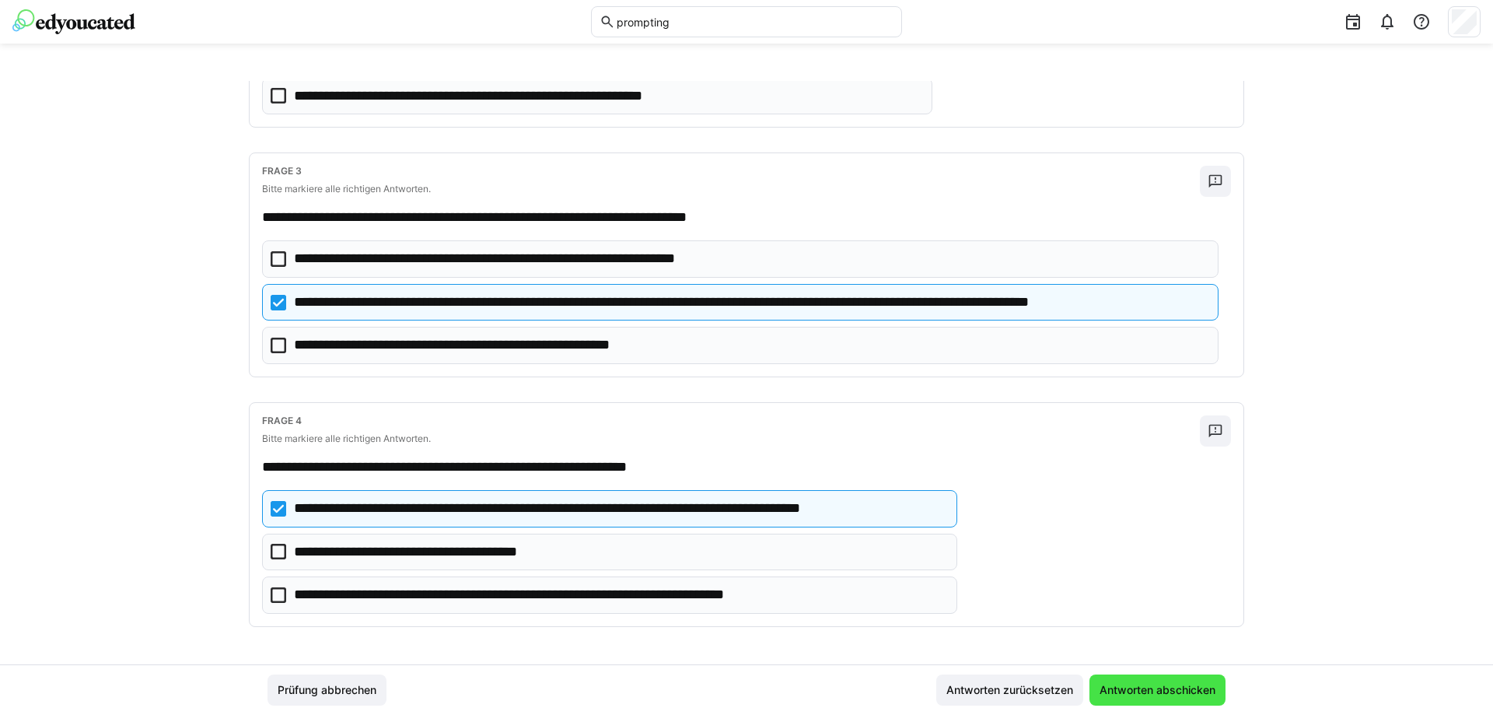
click at [1177, 689] on span "Antworten abschicken" at bounding box center [1157, 690] width 121 height 16
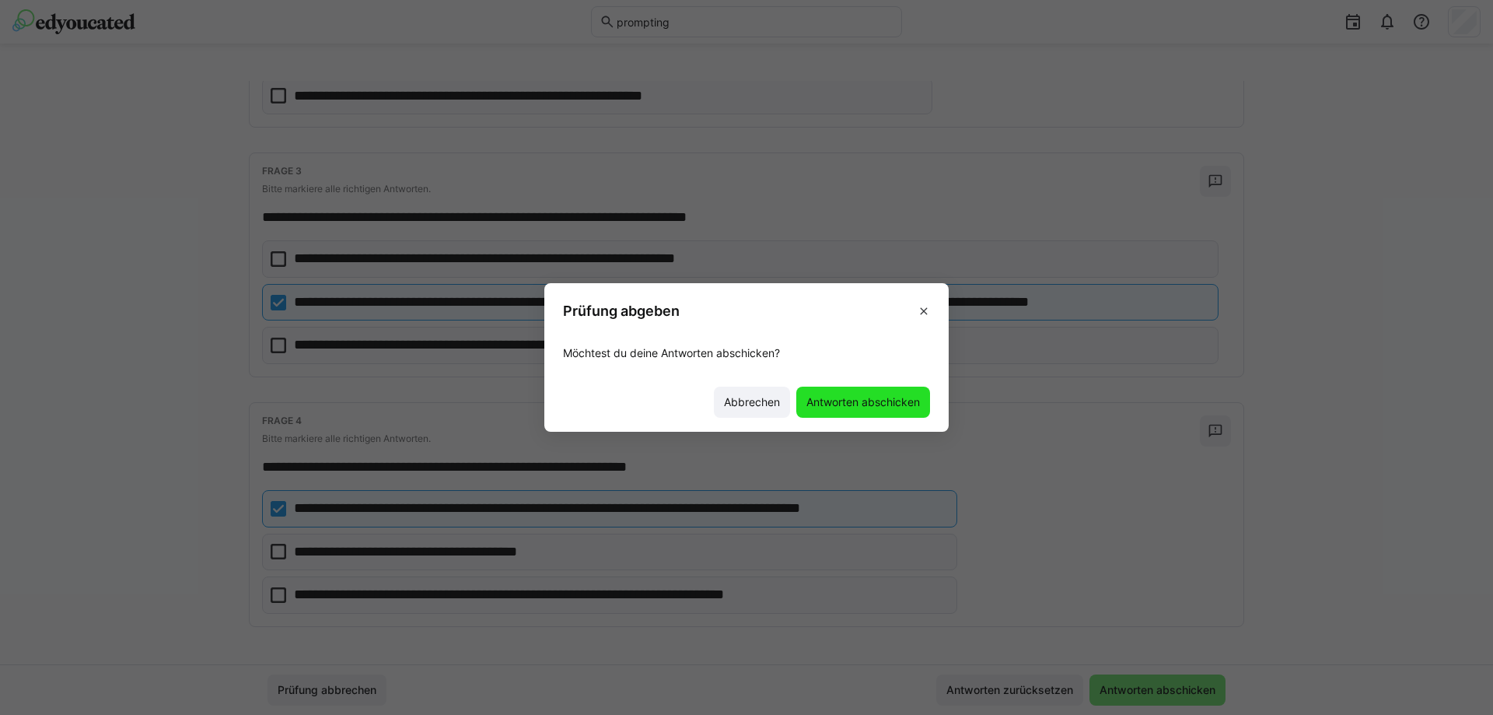
click at [872, 397] on span "Antworten abschicken" at bounding box center [863, 402] width 118 height 16
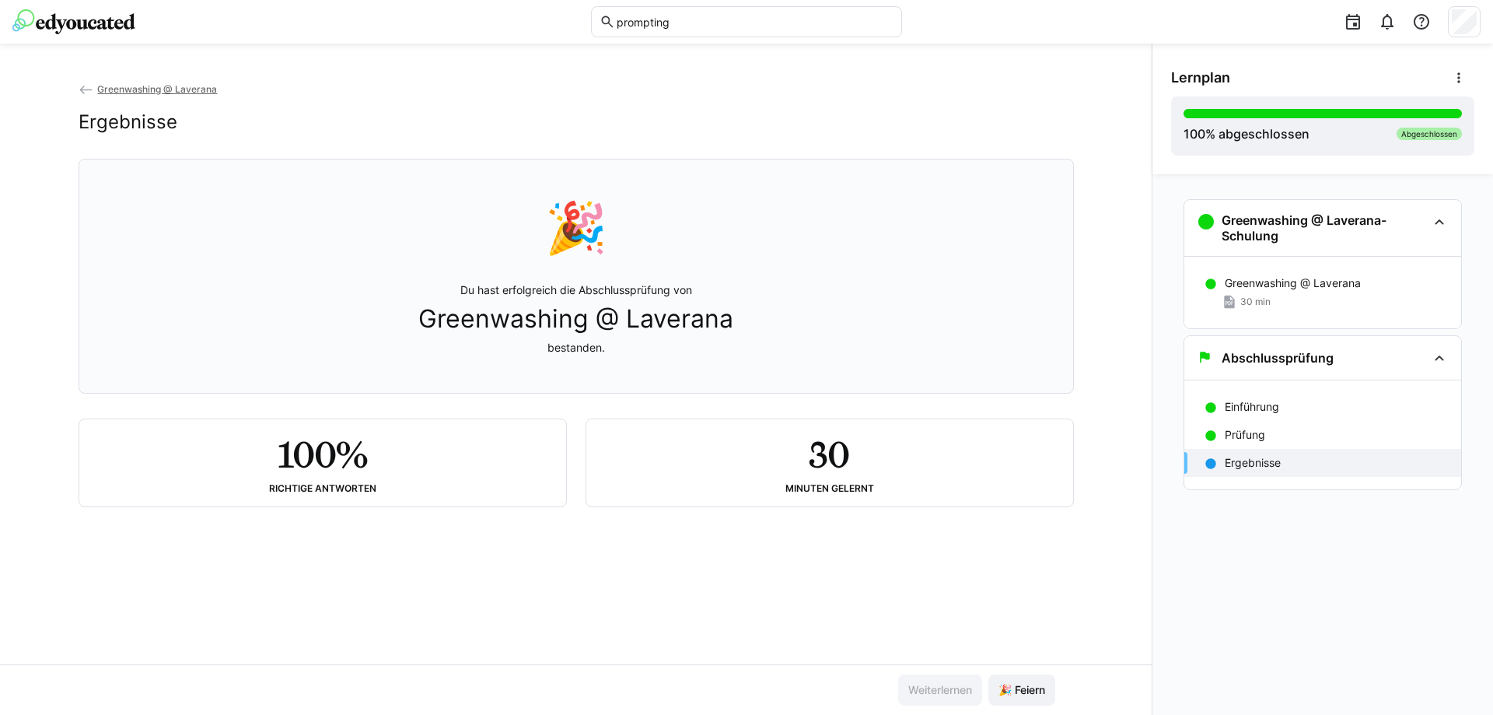
click at [562, 550] on div "Greenwashing @ Laverana Ergebnisse 🎉 Du hast erfolgreich die Abschlussprüfung v…" at bounding box center [576, 372] width 1152 height 583
